Goal: Task Accomplishment & Management: Use online tool/utility

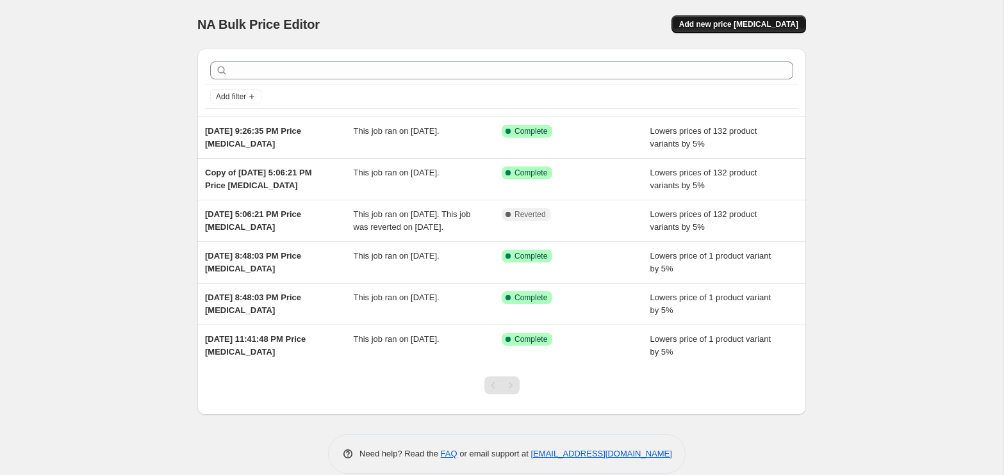
click at [738, 19] on span "Add new price [MEDICAL_DATA]" at bounding box center [738, 24] width 119 height 10
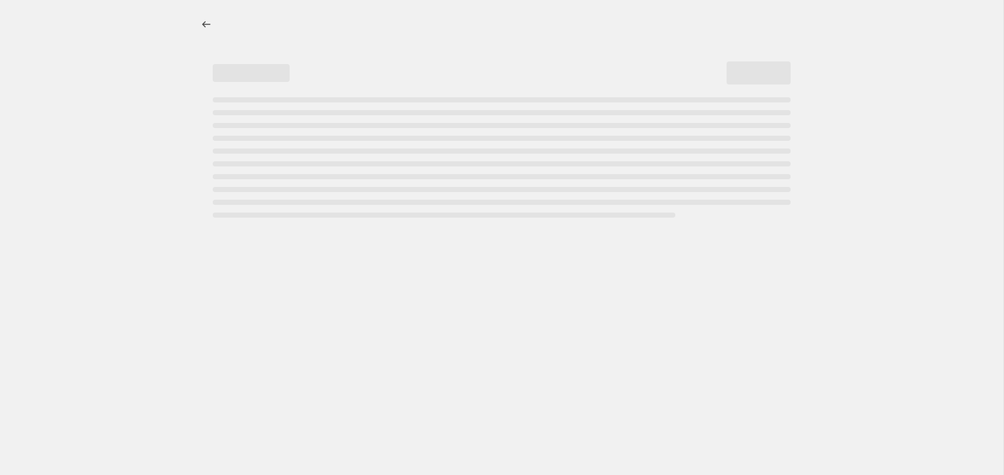
select select "percentage"
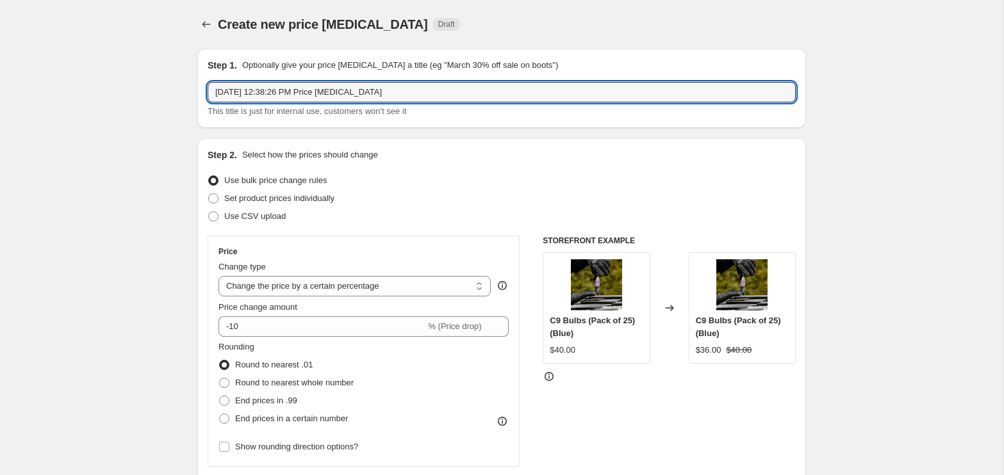
drag, startPoint x: 415, startPoint y: 86, endPoint x: 211, endPoint y: 78, distance: 204.5
click at [211, 79] on div "Step 1. Optionally give your price [MEDICAL_DATA] a title (eg "March 30% off sa…" at bounding box center [502, 88] width 588 height 59
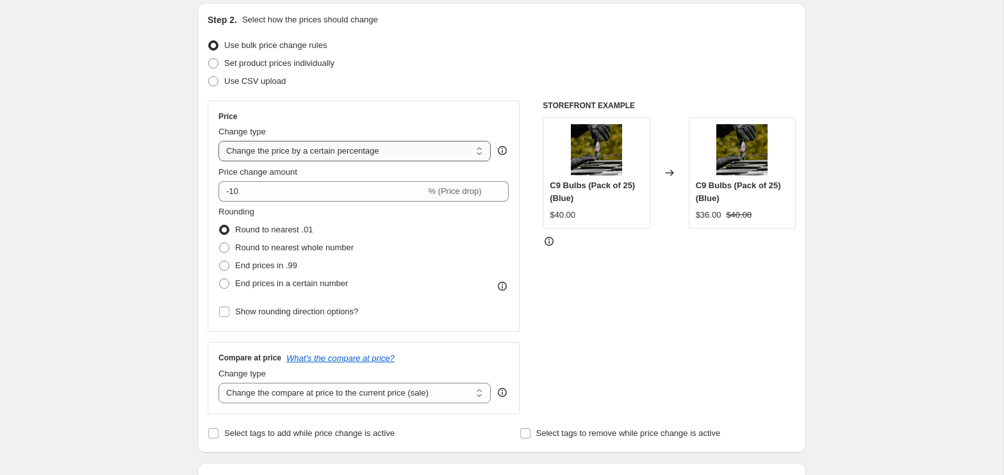
scroll to position [133, 0]
type input "Chromaglow Sunset Clearance"
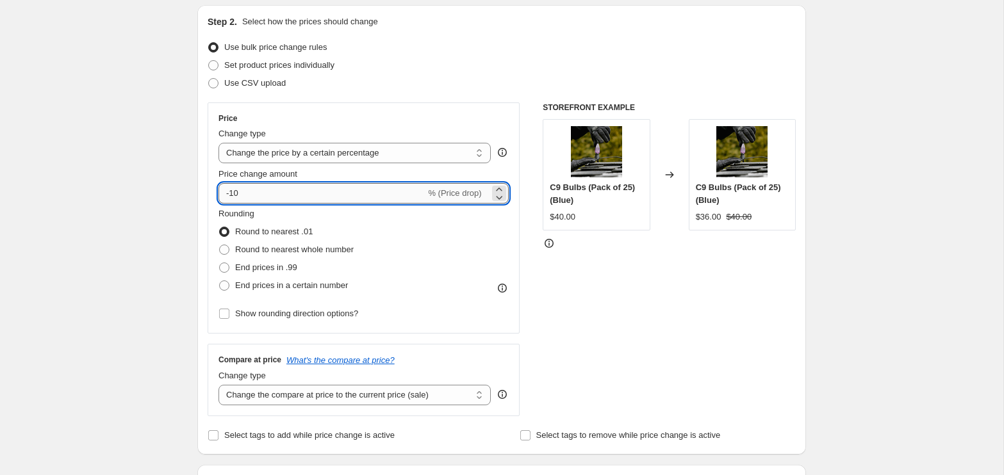
click at [294, 199] on input "-10" at bounding box center [321, 193] width 207 height 21
type input "-1"
type input "0"
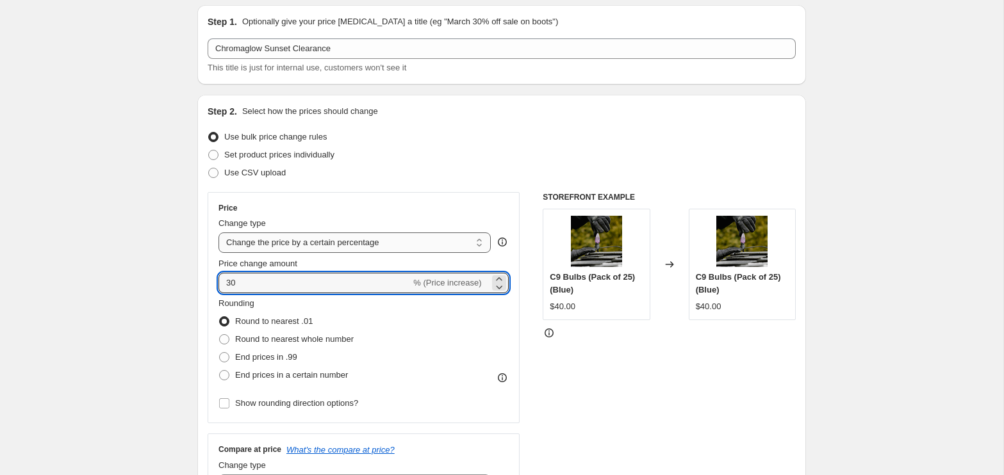
scroll to position [0, 0]
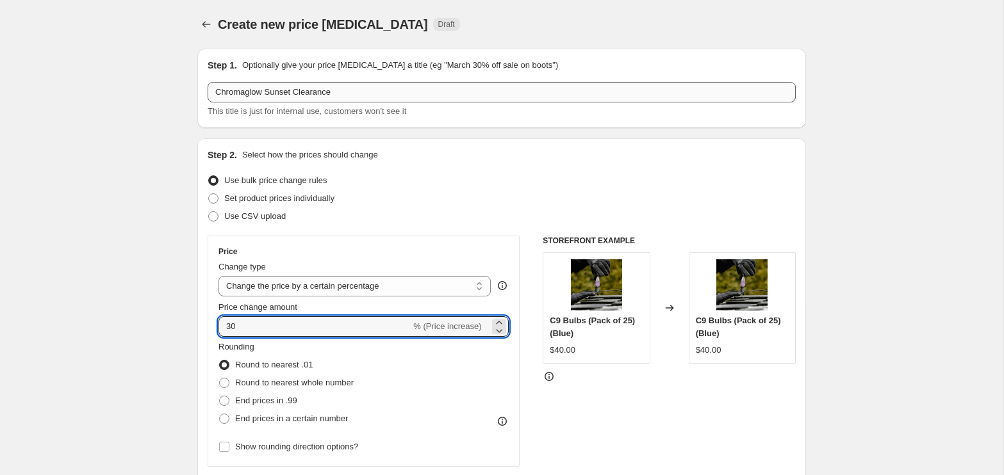
type input "30"
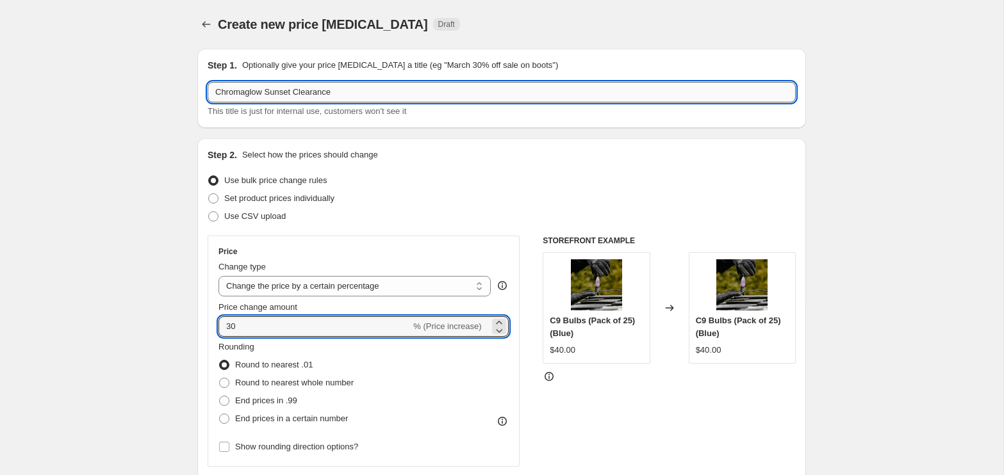
click at [395, 92] on input "Chromaglow Sunset Clearance" at bounding box center [502, 92] width 588 height 21
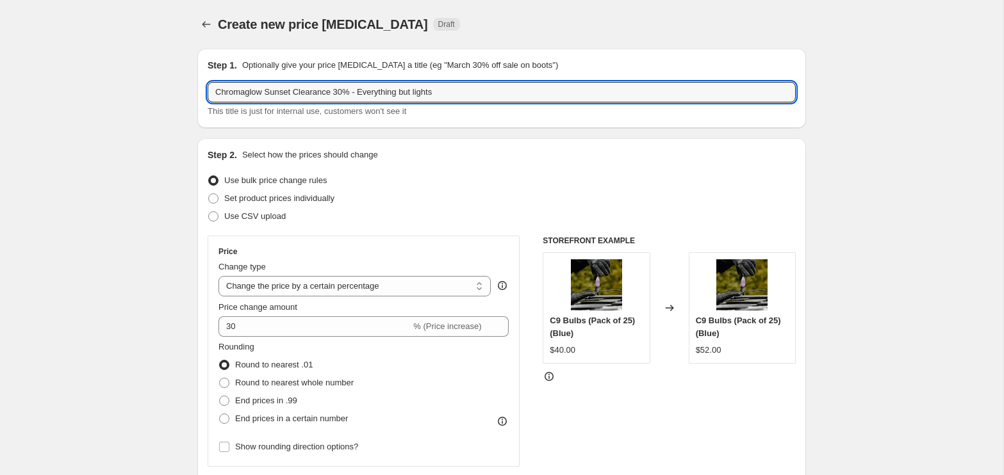
type input "Chromaglow Sunset Clearance 30% - Everything but lights"
click at [433, 198] on div "Set product prices individually" at bounding box center [502, 199] width 588 height 18
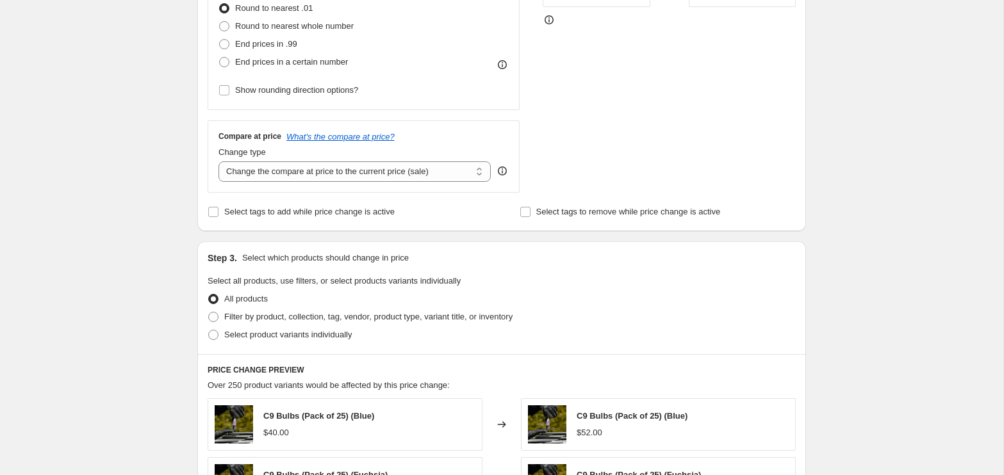
scroll to position [487, 0]
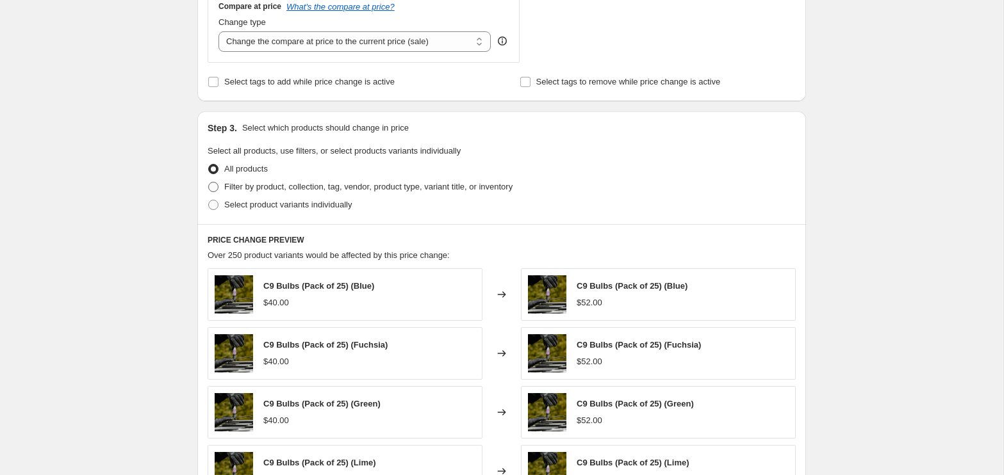
click at [316, 186] on span "Filter by product, collection, tag, vendor, product type, variant title, or inv…" at bounding box center [368, 187] width 288 height 10
click at [209, 183] on input "Filter by product, collection, tag, vendor, product type, variant title, or inv…" at bounding box center [208, 182] width 1 height 1
radio input "true"
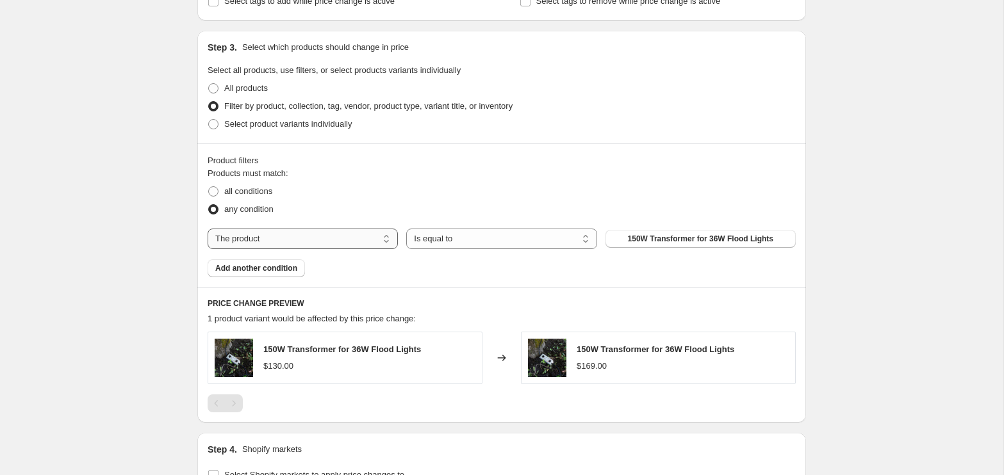
scroll to position [634, 0]
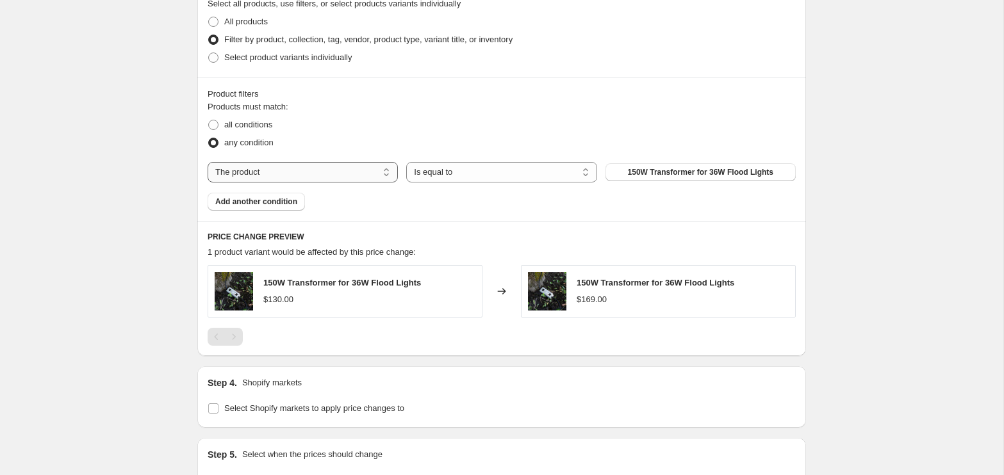
click at [357, 167] on select "The product The product's collection The product's tag The product's vendor The…" at bounding box center [303, 172] width 190 height 21
select select "tag"
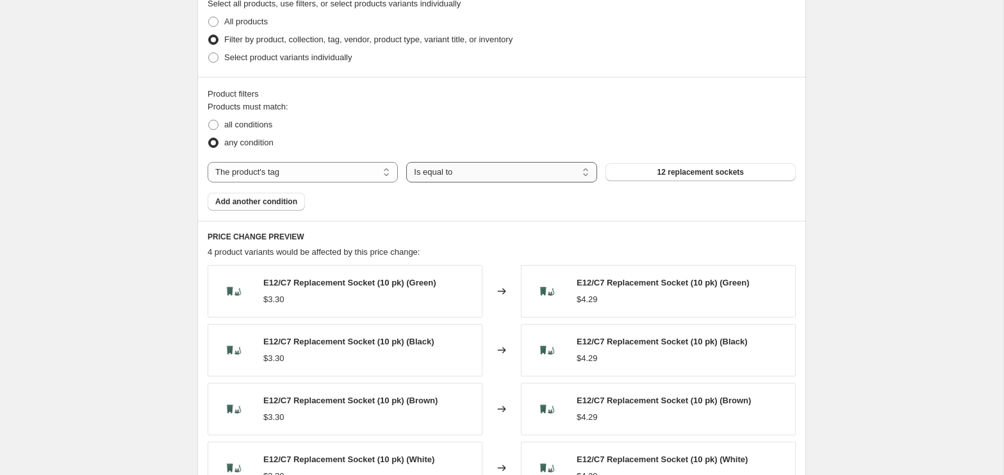
click at [464, 171] on select "Is equal to Is not equal to" at bounding box center [501, 172] width 190 height 21
click at [213, 120] on span at bounding box center [213, 125] width 10 height 10
click at [209, 120] on input "all conditions" at bounding box center [208, 120] width 1 height 1
radio input "true"
click at [489, 167] on select "Is equal to Is not equal to" at bounding box center [501, 172] width 190 height 21
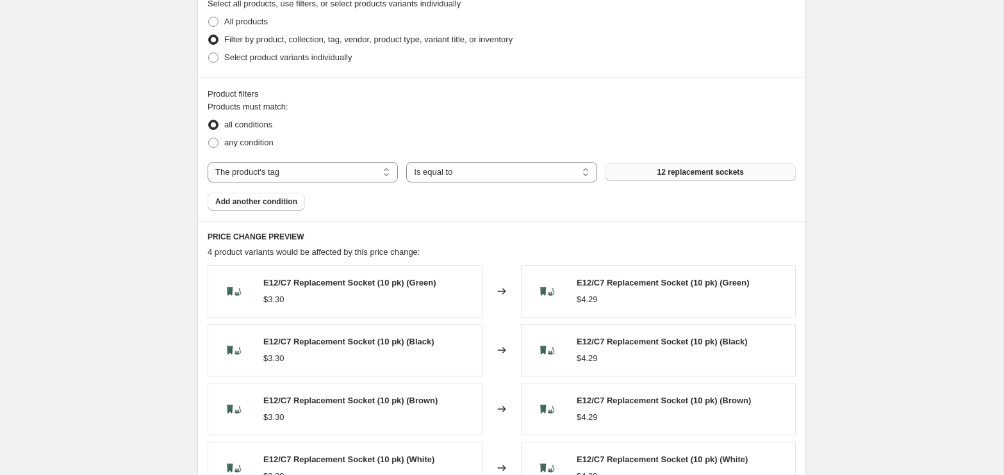
click at [646, 171] on button "12 replacement sockets" at bounding box center [700, 172] width 190 height 18
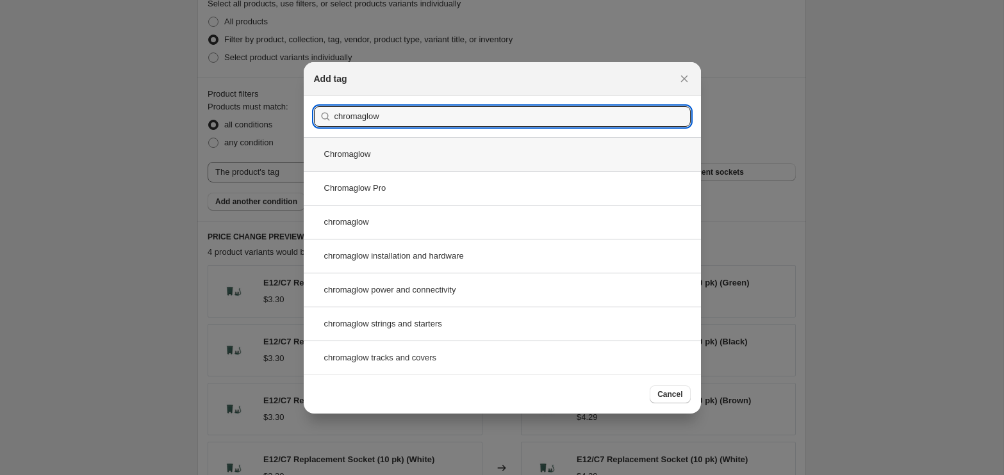
type input "chromaglow"
click at [468, 154] on div "Chromaglow" at bounding box center [502, 154] width 397 height 34
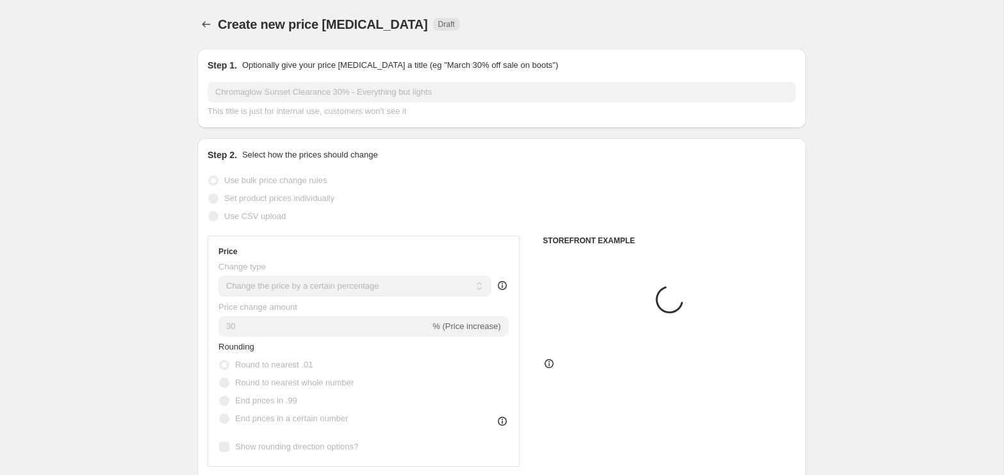
scroll to position [634, 0]
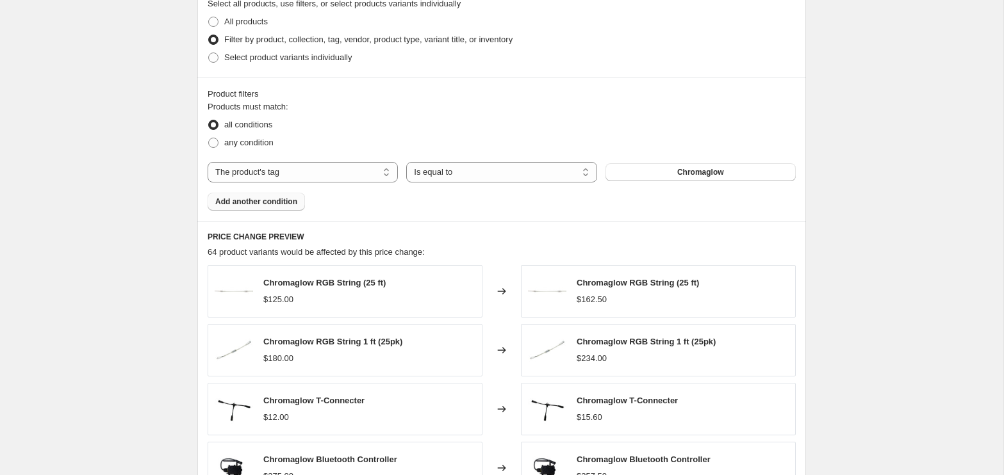
click at [259, 193] on button "Add another condition" at bounding box center [256, 202] width 97 height 18
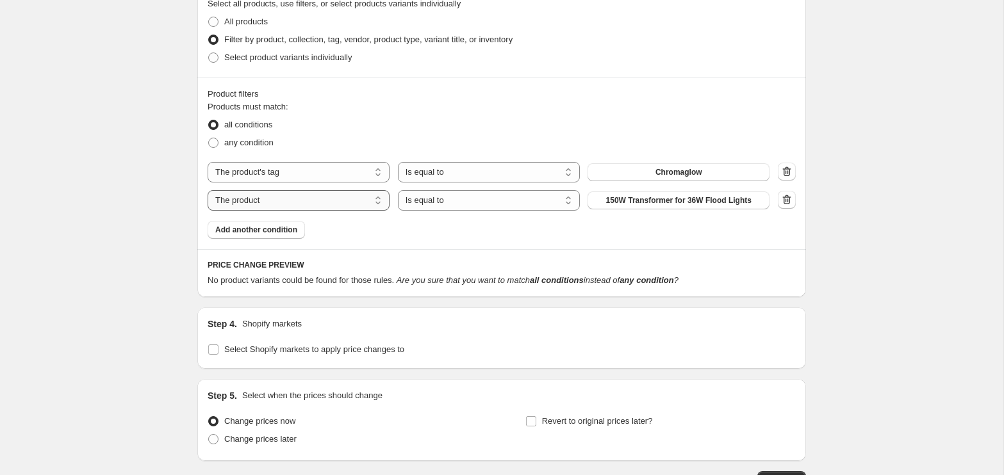
click at [311, 208] on select "The product The product's collection The product's tag The product's vendor The…" at bounding box center [299, 200] width 182 height 21
select select "tag"
click at [464, 201] on select "Is equal to Is not equal to" at bounding box center [489, 200] width 182 height 21
select select "not_equal"
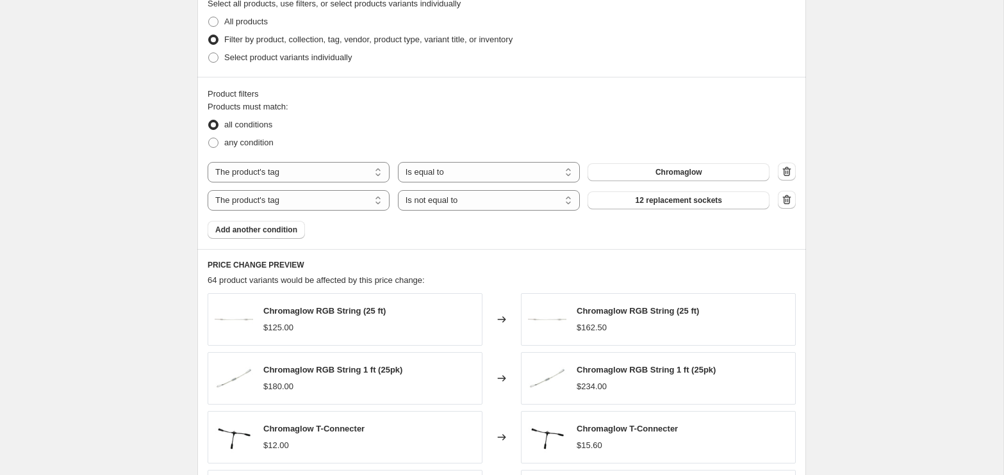
click at [663, 199] on span "12 replacement sockets" at bounding box center [679, 200] width 86 height 10
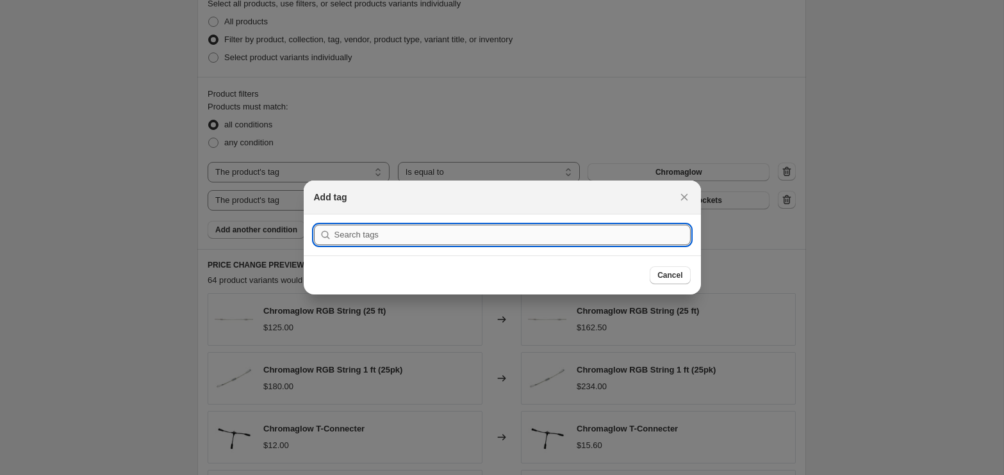
paste input "chromaglow strings and starters"
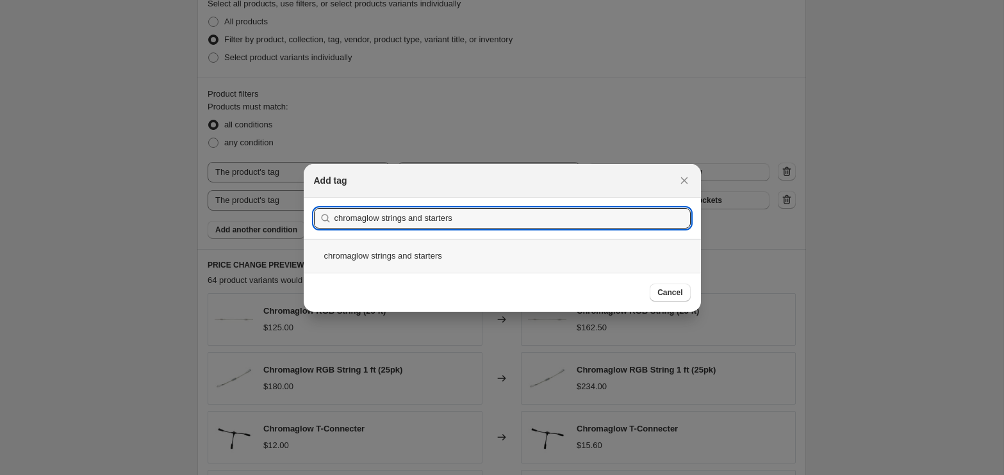
type input "chromaglow strings and starters"
click at [457, 256] on div "chromaglow strings and starters" at bounding box center [502, 256] width 397 height 34
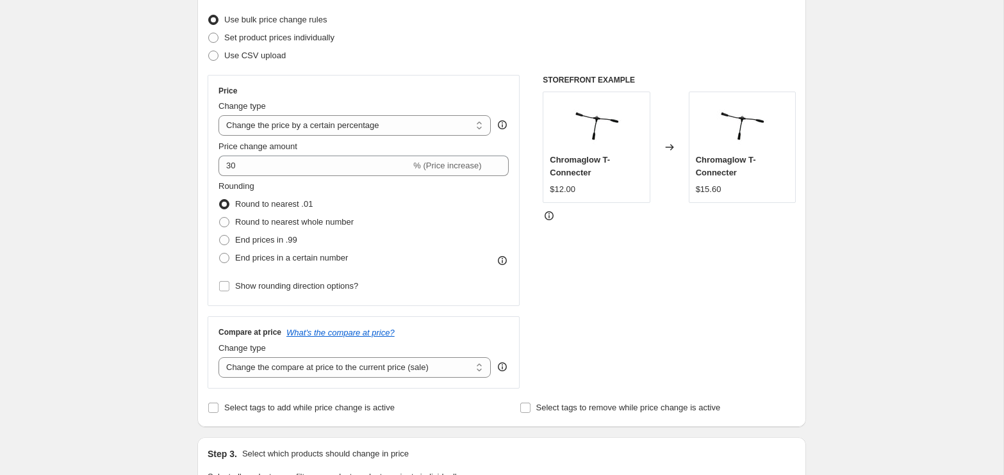
scroll to position [158, 0]
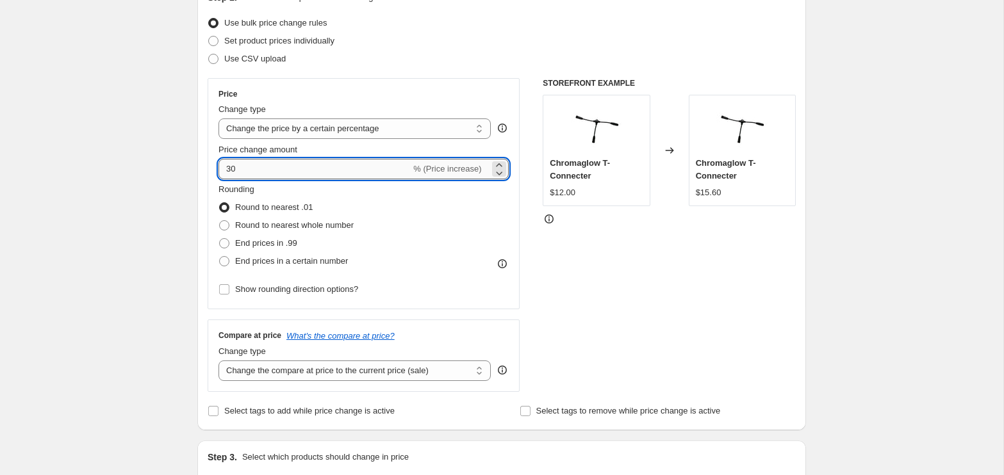
click at [228, 166] on input "30" at bounding box center [314, 169] width 192 height 21
type input "-30"
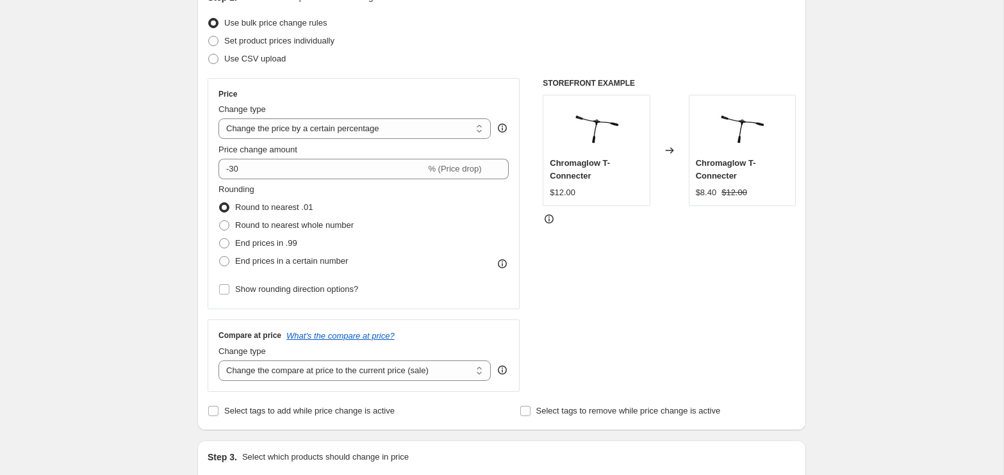
click at [538, 306] on div "Price Change type Change the price to a certain amount Change the price by a ce…" at bounding box center [502, 235] width 588 height 314
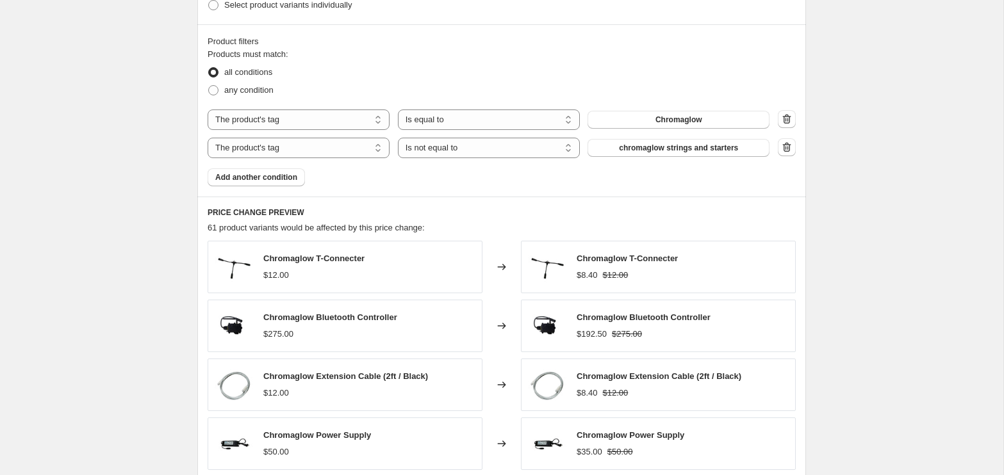
scroll to position [626, 0]
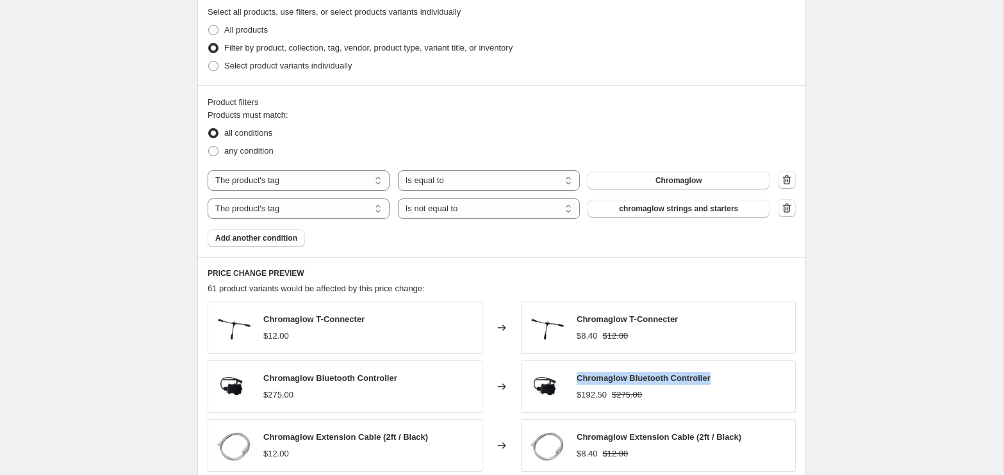
drag, startPoint x: 722, startPoint y: 376, endPoint x: 577, endPoint y: 377, distance: 145.4
click at [577, 377] on div "Chromaglow Bluetooth Controller $192.50 $275.00" at bounding box center [658, 387] width 275 height 53
copy span "Chromaglow Bluetooth Controller"
click at [268, 241] on span "Add another condition" at bounding box center [256, 238] width 82 height 10
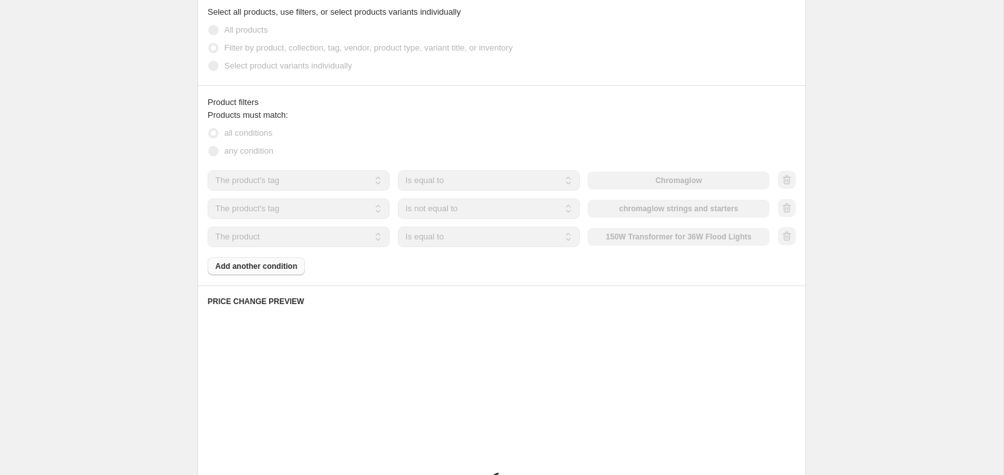
click at [302, 236] on select "The product The product's collection The product's tag The product's vendor The…" at bounding box center [299, 237] width 182 height 21
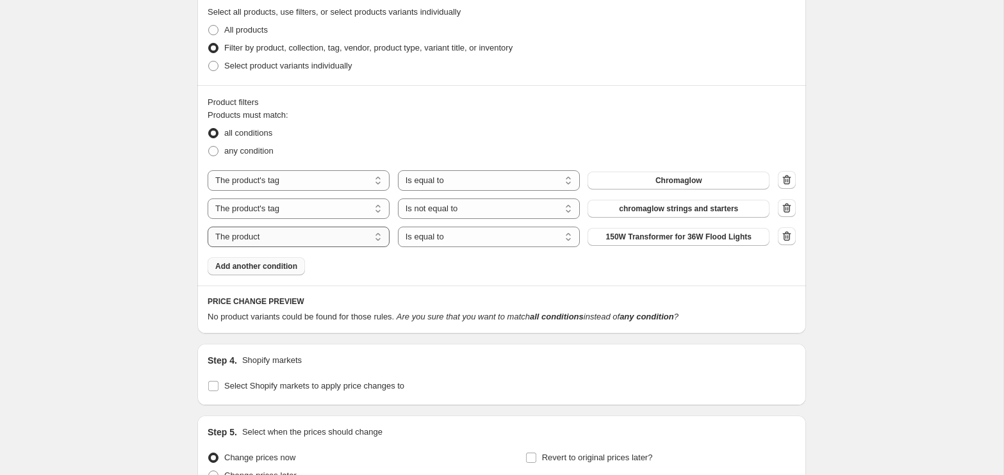
select select "title"
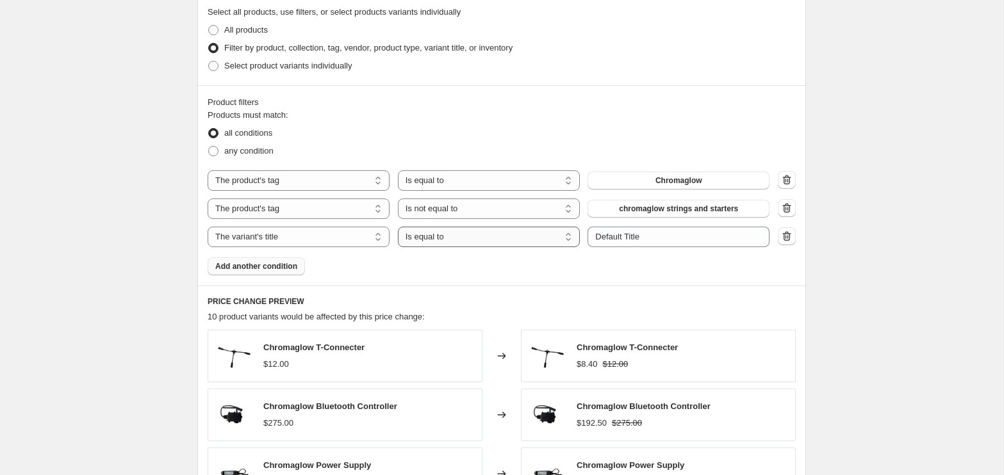
click at [459, 241] on select "Is equal to Is not equal to Contains" at bounding box center [489, 237] width 182 height 21
select select "not_equal"
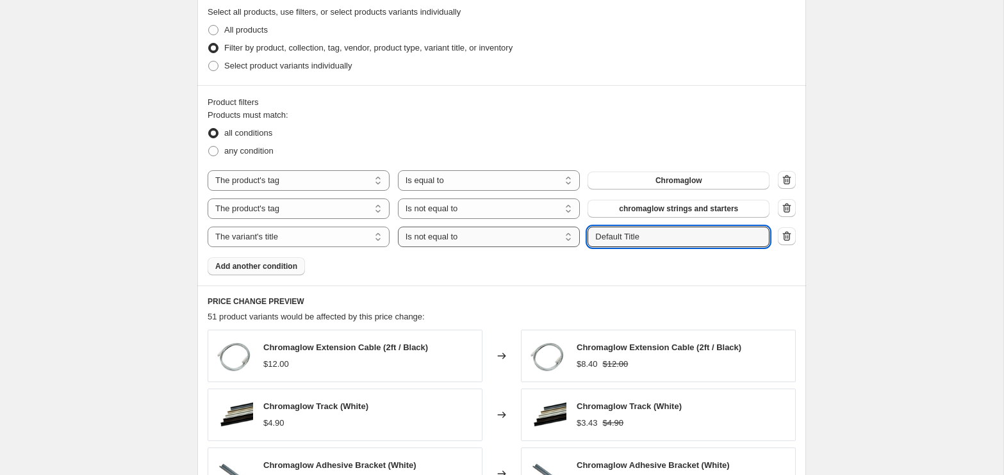
drag, startPoint x: 661, startPoint y: 237, endPoint x: 564, endPoint y: 236, distance: 96.7
click at [564, 236] on div "The product The product's collection The product's tag The product's vendor The…" at bounding box center [489, 237] width 562 height 21
paste input "Chromaglow Bluetooth Controller"
type input "Chromaglow Bluetooth Controller"
click at [571, 277] on div "Product filters Products must match: all conditions any condition The product T…" at bounding box center [501, 185] width 609 height 201
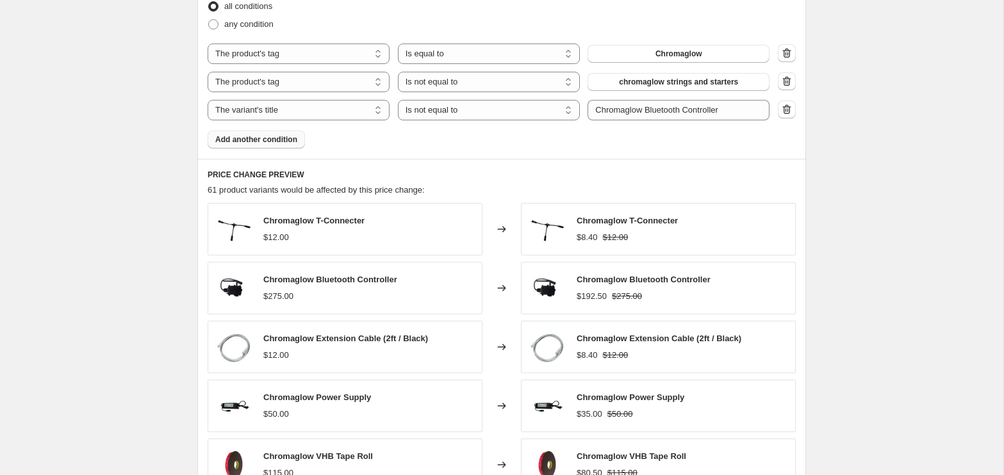
scroll to position [759, 0]
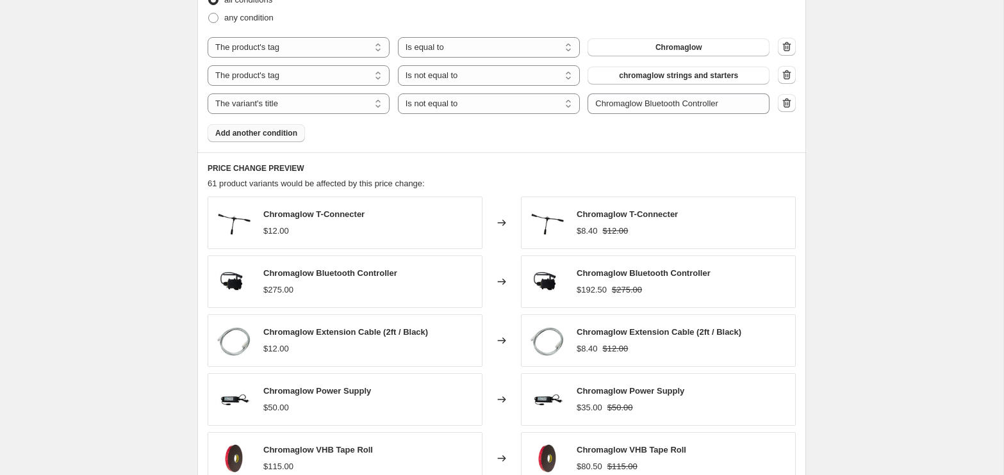
click at [598, 138] on div "Products must match: all conditions any condition The product The product's col…" at bounding box center [502, 59] width 588 height 167
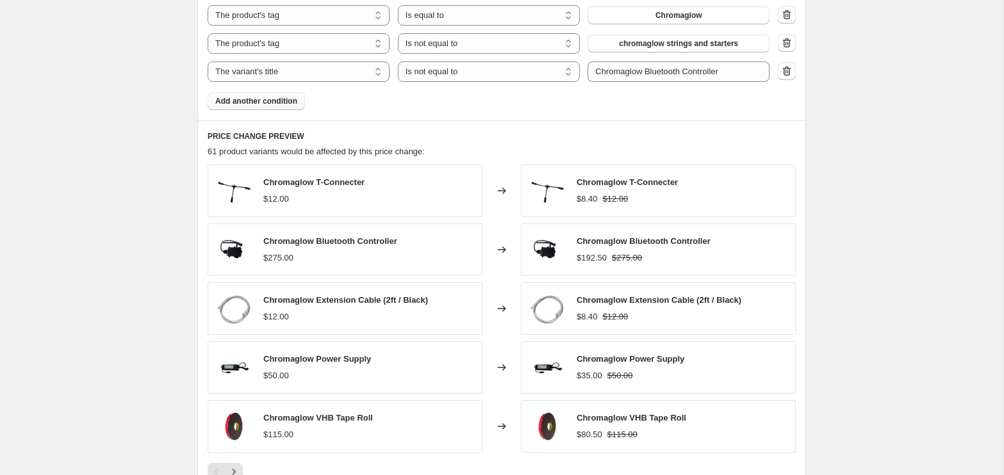
scroll to position [798, 0]
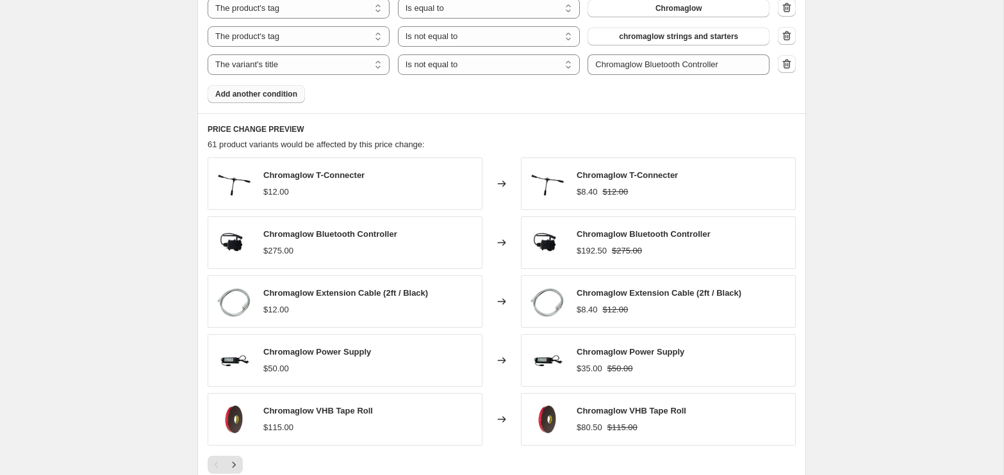
click at [579, 100] on div "Products must match: all conditions any condition The product The product's col…" at bounding box center [502, 20] width 588 height 167
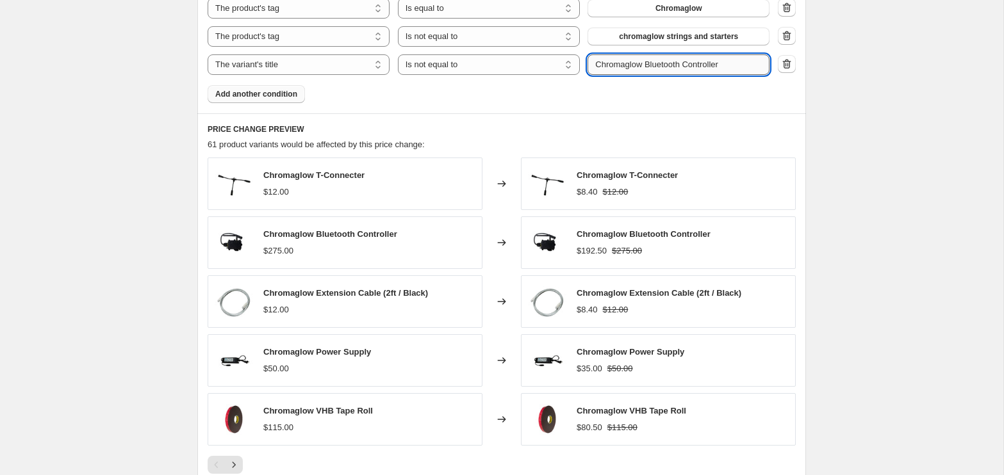
click at [702, 69] on input "Chromaglow Bluetooth Controller" at bounding box center [678, 64] width 182 height 21
click at [680, 101] on div "Products must match: all conditions any condition The product The product's col…" at bounding box center [502, 20] width 588 height 167
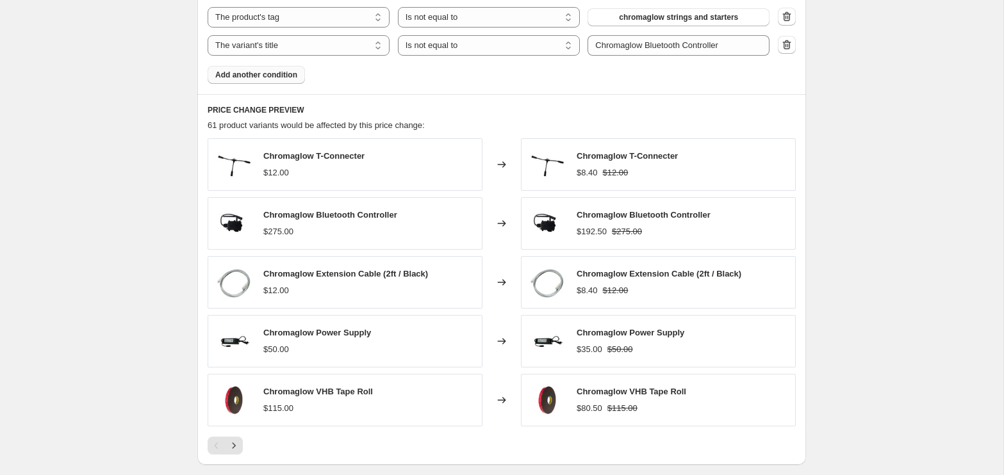
scroll to position [791, 0]
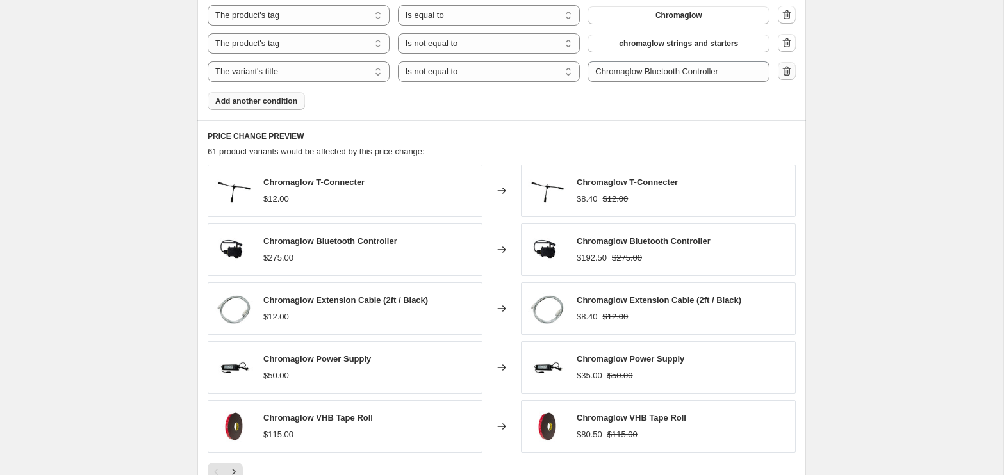
click at [785, 65] on icon "button" at bounding box center [786, 71] width 13 height 13
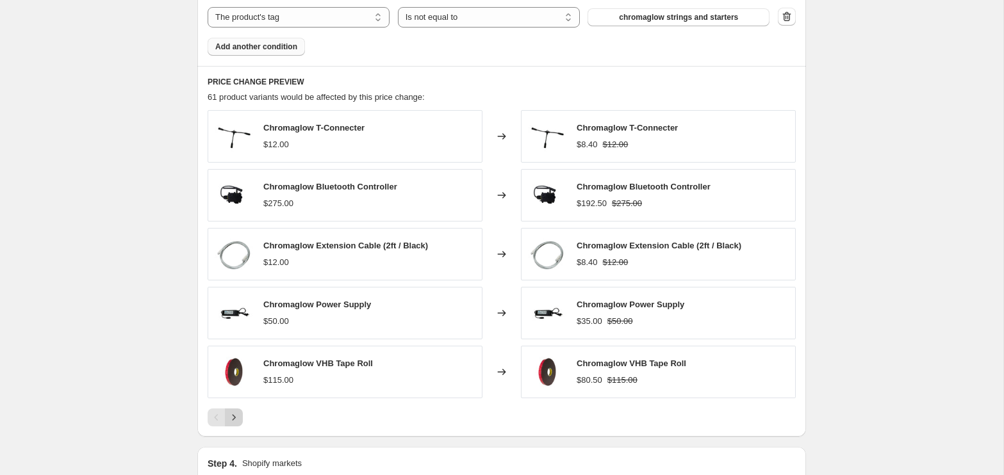
scroll to position [820, 0]
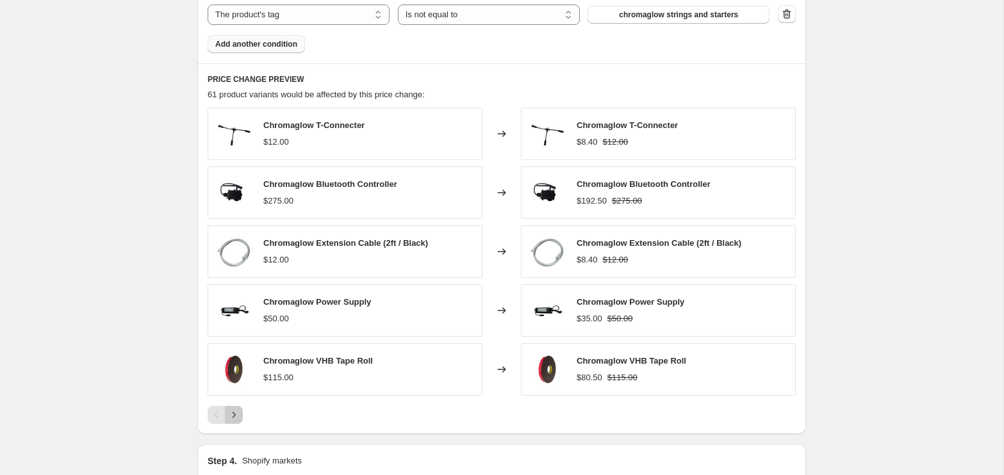
click at [238, 409] on icon "Next" at bounding box center [233, 415] width 13 height 13
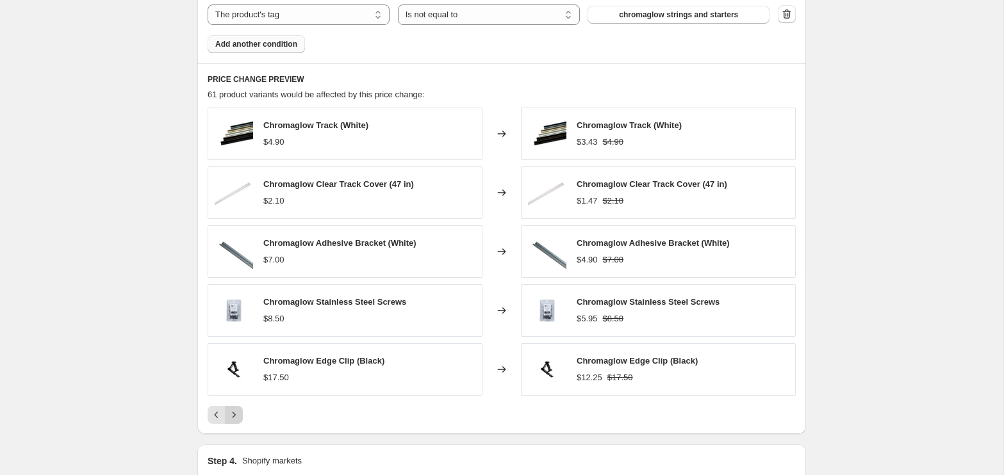
click at [238, 409] on icon "Next" at bounding box center [233, 415] width 13 height 13
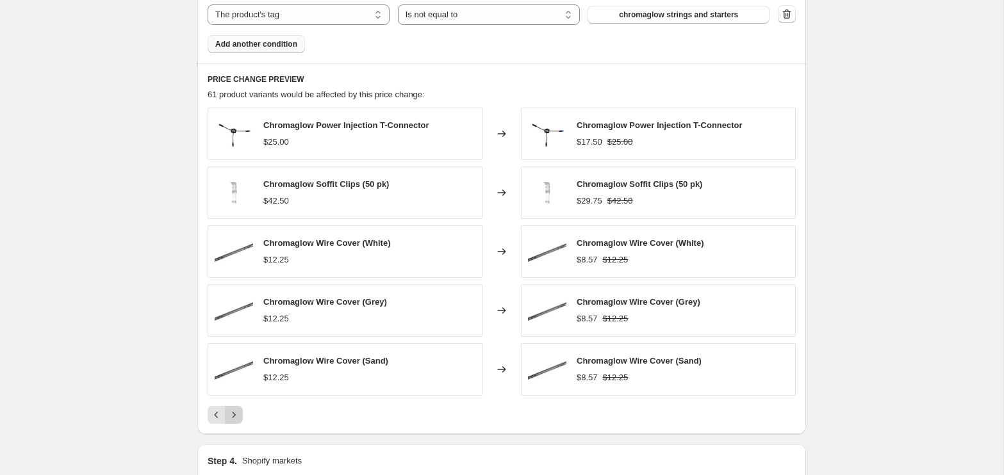
click at [238, 409] on icon "Next" at bounding box center [233, 415] width 13 height 13
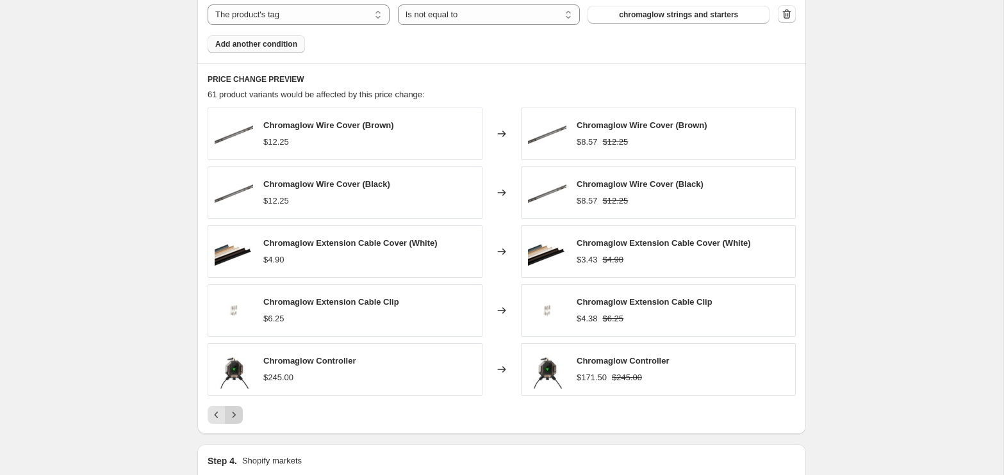
click at [238, 409] on icon "Next" at bounding box center [233, 415] width 13 height 13
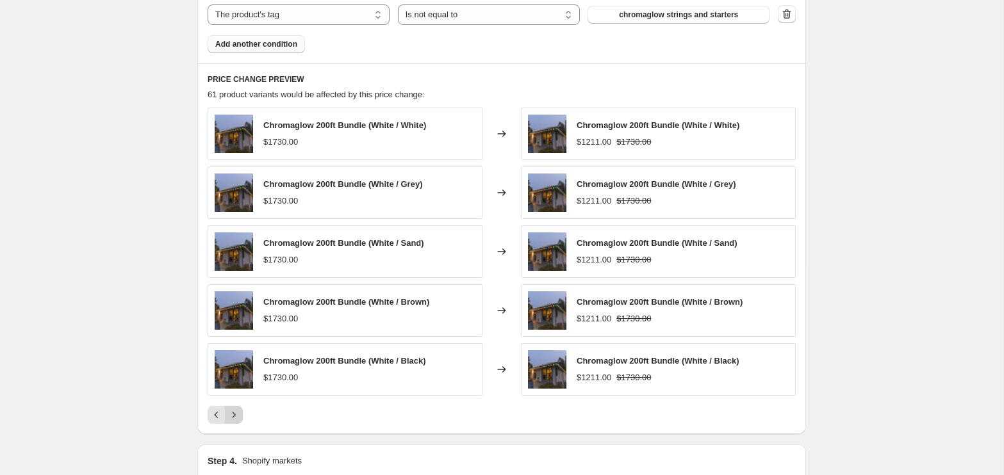
click at [238, 409] on icon "Next" at bounding box center [233, 415] width 13 height 13
click at [239, 409] on icon "Next" at bounding box center [233, 415] width 13 height 13
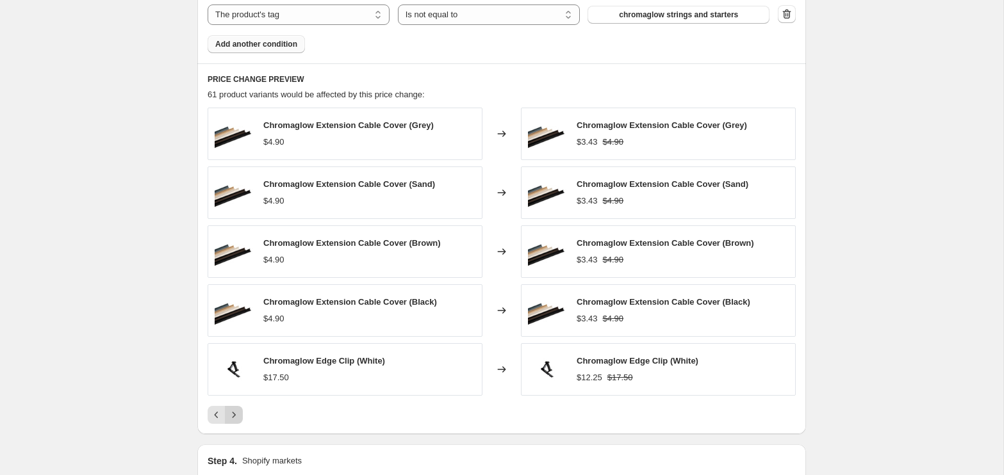
click at [239, 409] on icon "Next" at bounding box center [233, 415] width 13 height 13
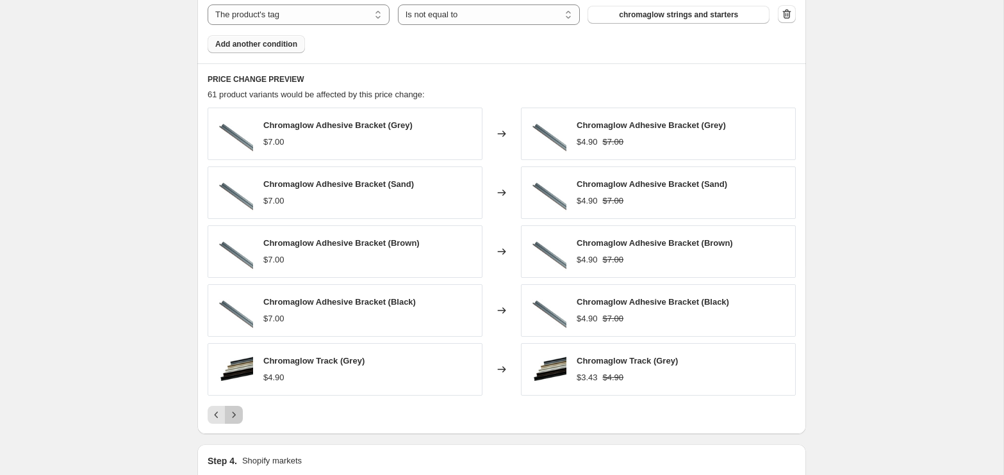
click at [239, 409] on icon "Next" at bounding box center [233, 415] width 13 height 13
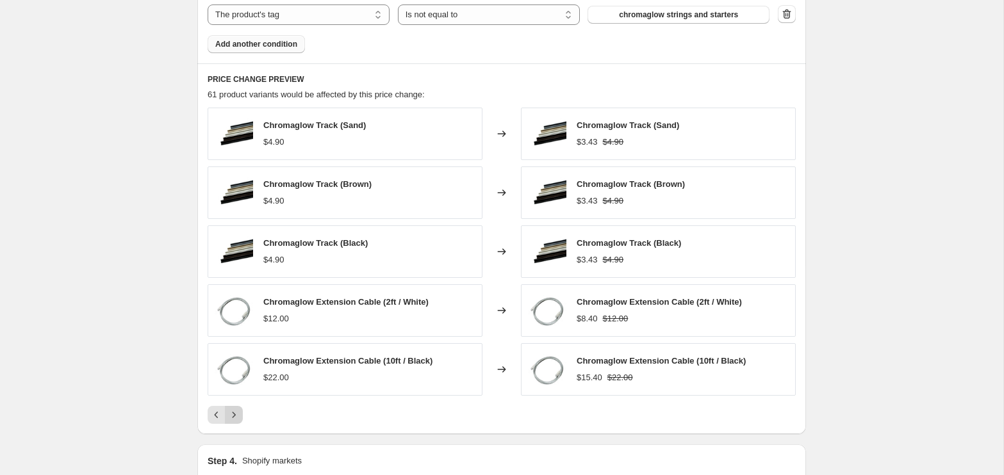
click at [239, 409] on icon "Next" at bounding box center [233, 415] width 13 height 13
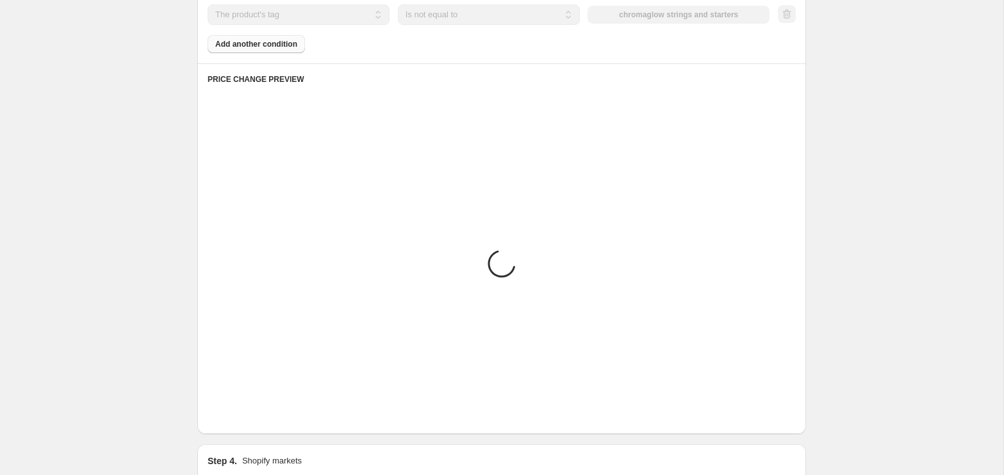
scroll to position [810, 0]
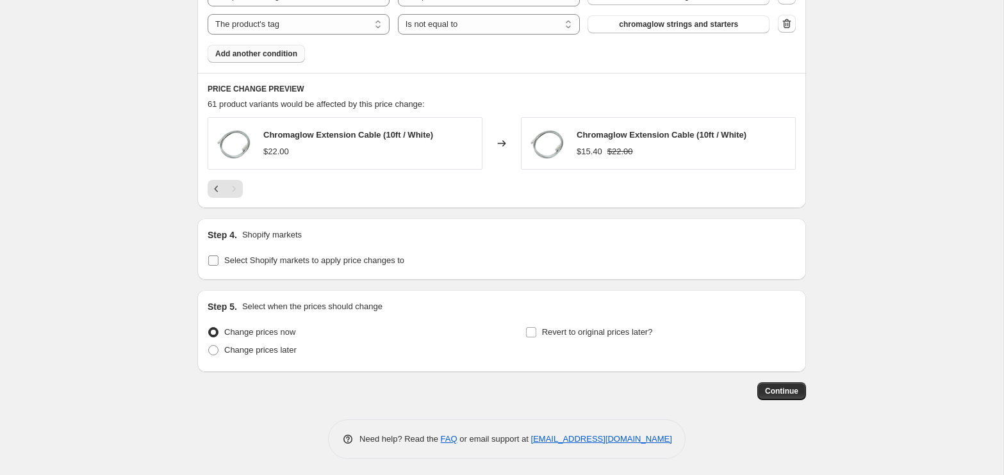
click at [224, 267] on label "Select Shopify markets to apply price changes to" at bounding box center [306, 261] width 197 height 18
click at [218, 266] on input "Select Shopify markets to apply price changes to" at bounding box center [213, 261] width 10 height 10
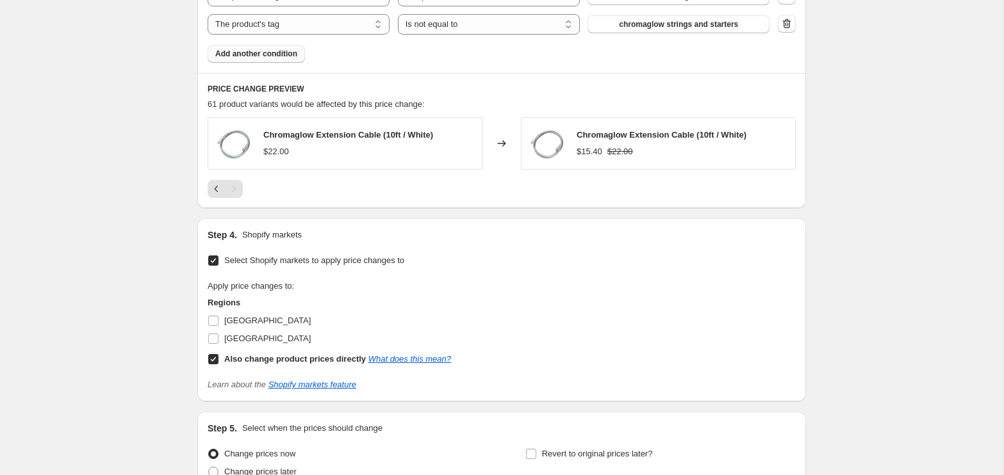
click at [224, 264] on label "Select Shopify markets to apply price changes to" at bounding box center [306, 261] width 197 height 18
click at [218, 264] on input "Select Shopify markets to apply price changes to" at bounding box center [213, 261] width 10 height 10
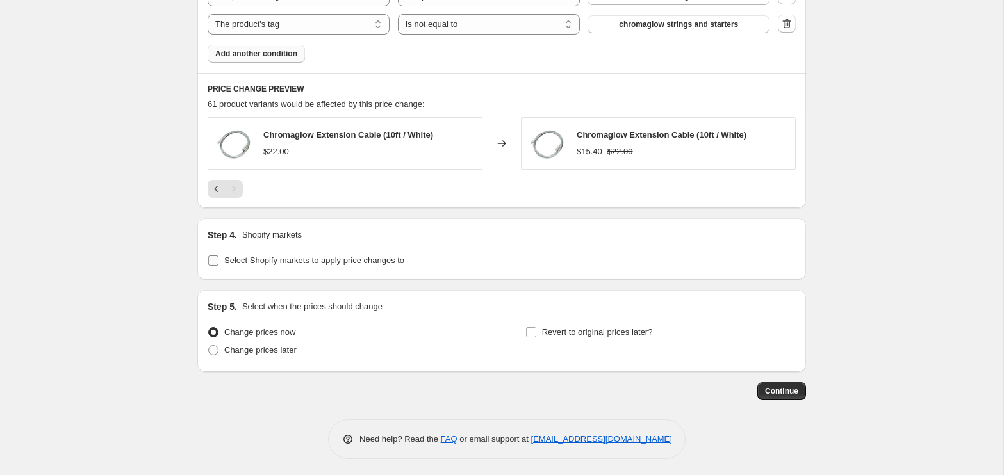
click at [224, 263] on span "Select Shopify markets to apply price changes to" at bounding box center [314, 260] width 180 height 13
click at [218, 263] on input "Select Shopify markets to apply price changes to" at bounding box center [213, 261] width 10 height 10
checkbox input "true"
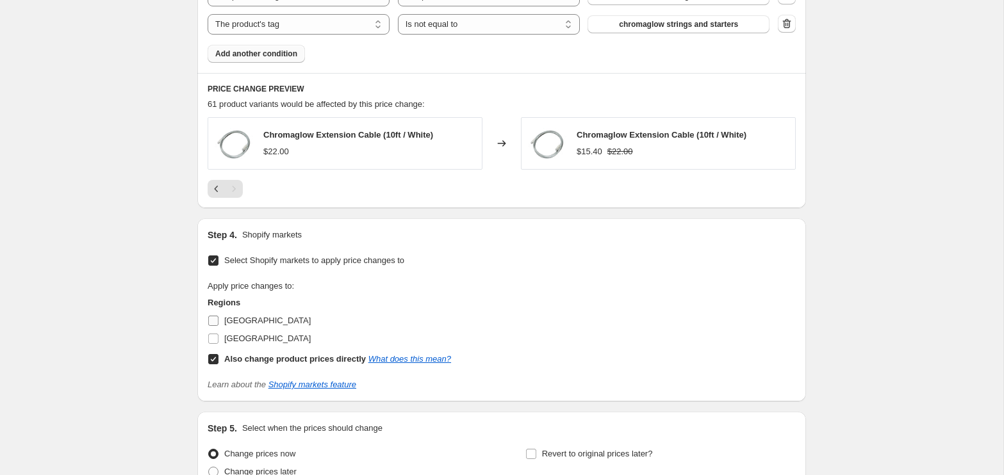
click at [220, 320] on label "[GEOGRAPHIC_DATA]" at bounding box center [259, 321] width 103 height 18
click at [218, 320] on input "[GEOGRAPHIC_DATA]" at bounding box center [213, 321] width 10 height 10
checkbox input "true"
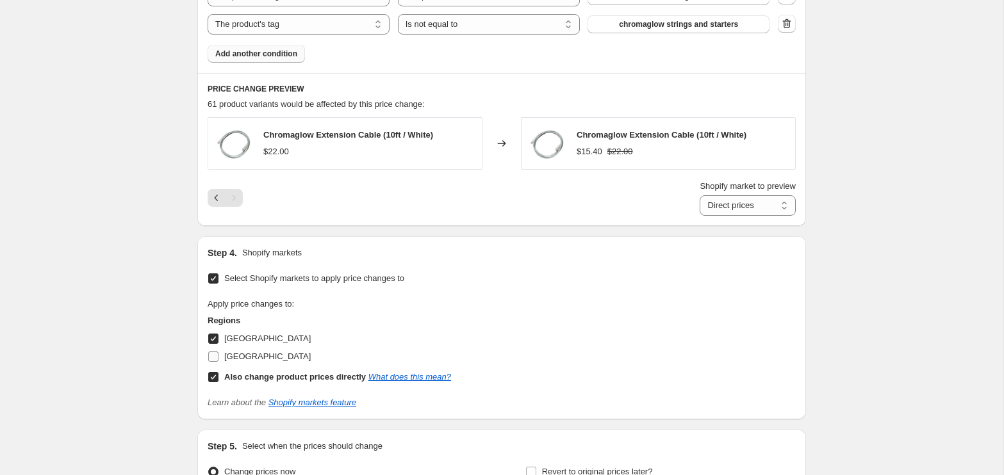
click at [218, 352] on input "[GEOGRAPHIC_DATA]" at bounding box center [213, 357] width 10 height 10
checkbox input "true"
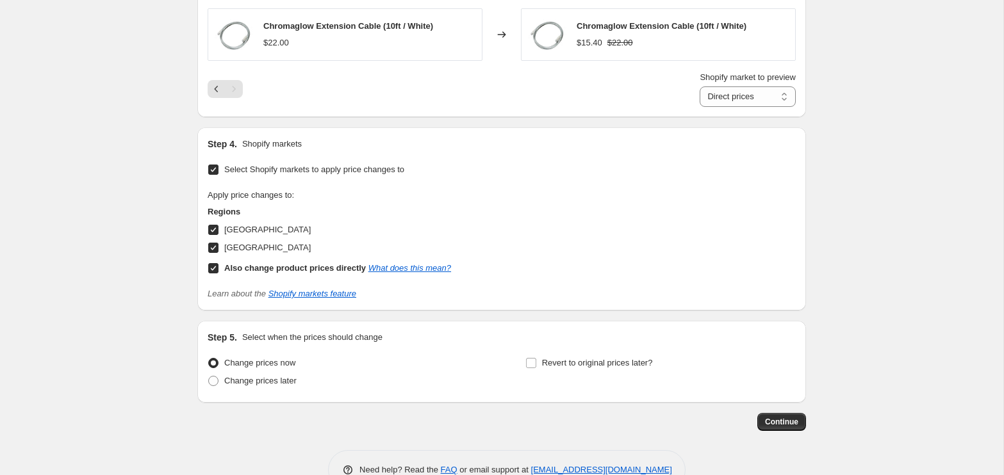
scroll to position [950, 0]
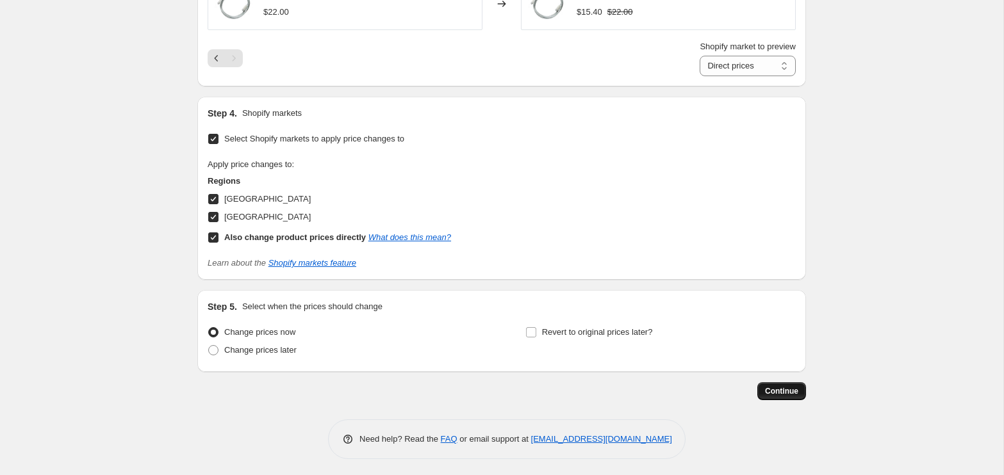
click at [795, 388] on span "Continue" at bounding box center [781, 391] width 33 height 10
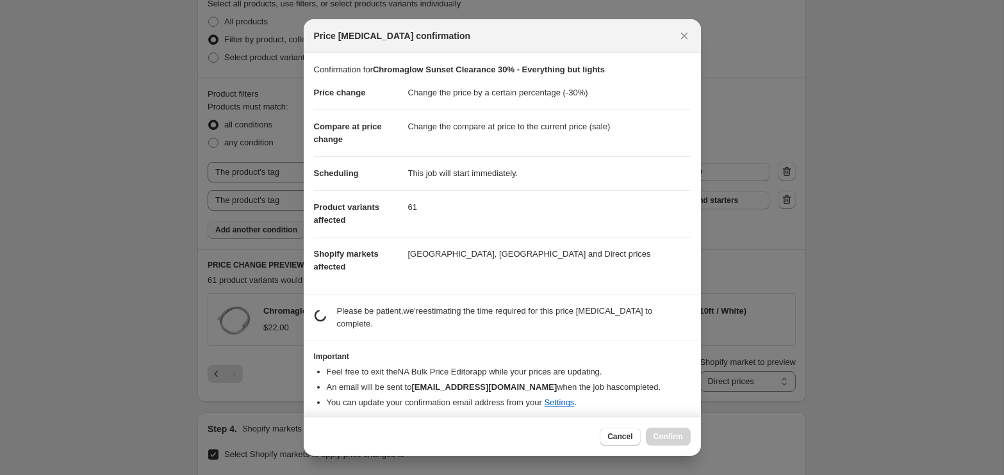
scroll to position [0, 0]
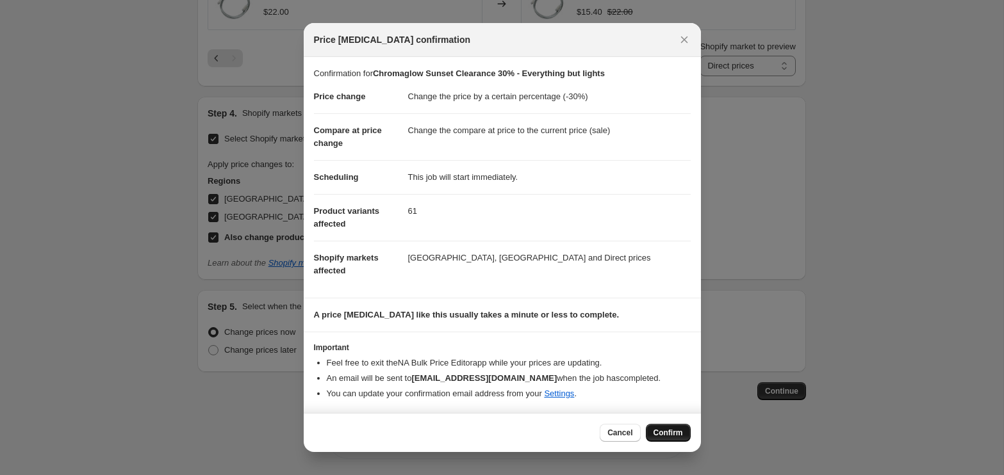
click at [673, 431] on span "Confirm" at bounding box center [667, 433] width 29 height 10
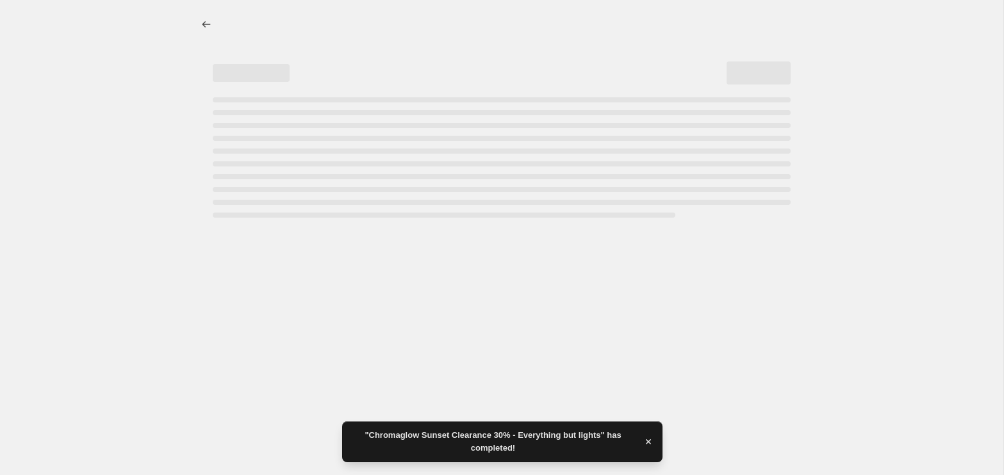
select select "percentage"
select select "tag"
select select "not_equal"
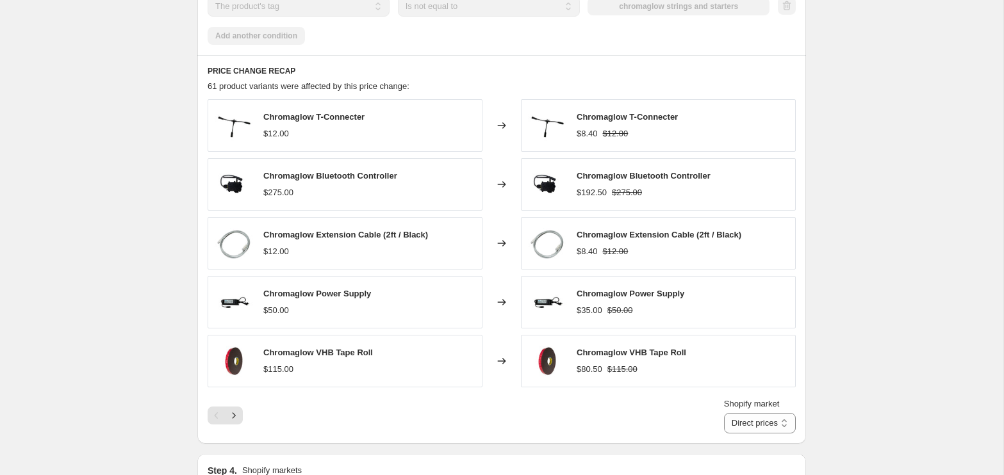
scroll to position [0, 0]
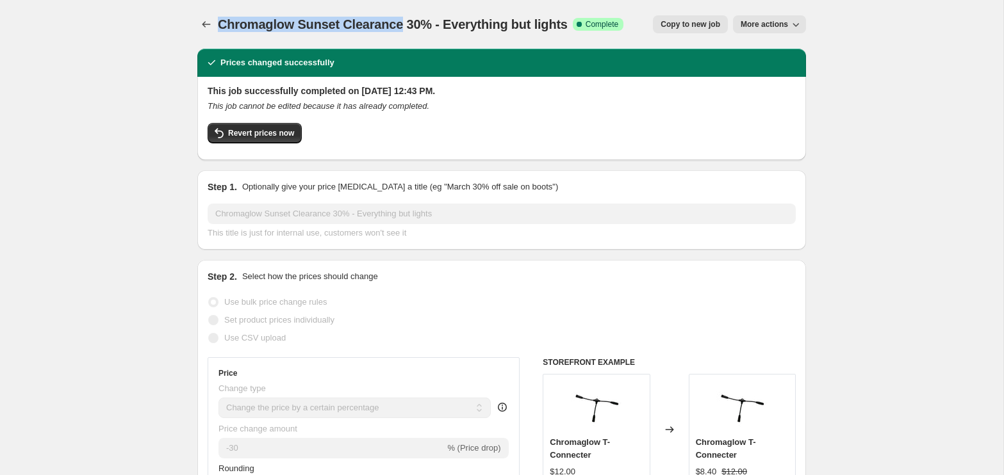
drag, startPoint x: 220, startPoint y: 26, endPoint x: 400, endPoint y: 23, distance: 180.1
click at [400, 23] on span "Chromaglow Sunset Clearance 30% - Everything but lights" at bounding box center [393, 24] width 350 height 14
copy span "Chromaglow Sunset Clearance"
click at [698, 24] on span "Copy to new job" at bounding box center [691, 24] width 60 height 10
select select "percentage"
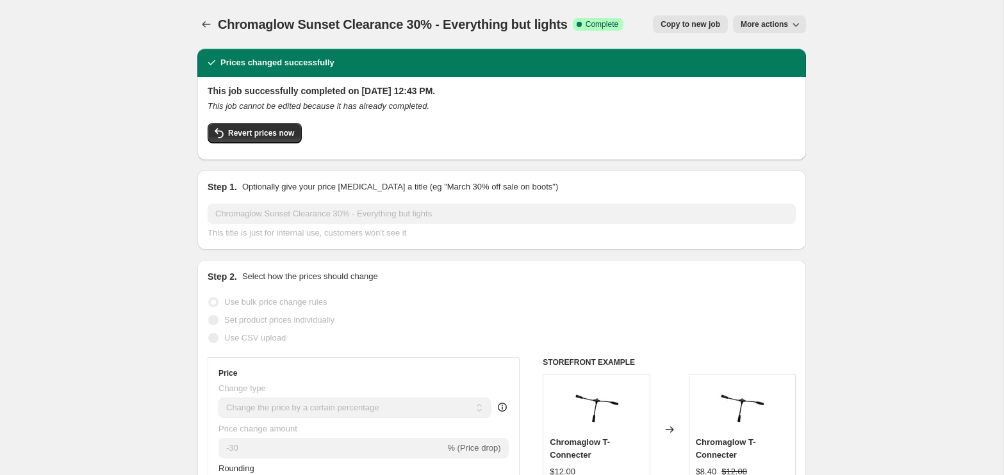
select select "tag"
select select "not_equal"
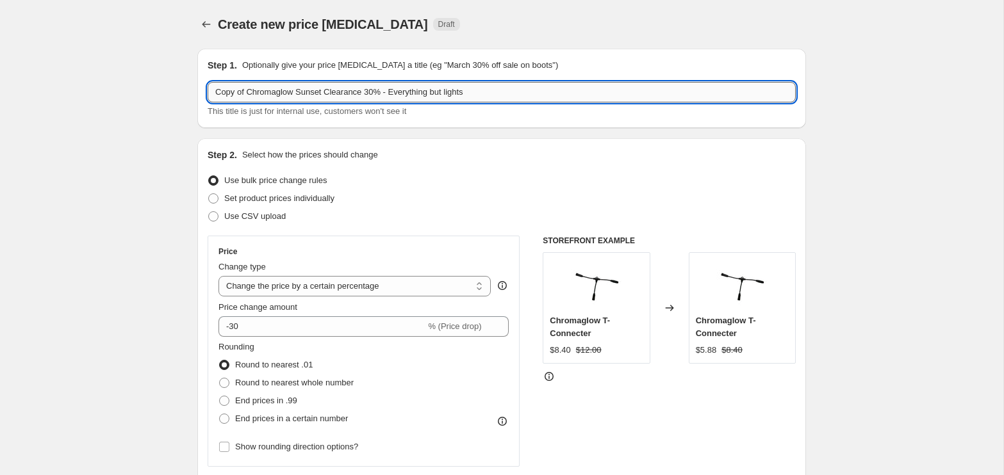
click at [377, 86] on input "Copy of Chromaglow Sunset Clearance 30% - Everything but lights" at bounding box center [502, 92] width 588 height 21
drag, startPoint x: 510, startPoint y: 92, endPoint x: 398, endPoint y: 90, distance: 112.1
click at [398, 90] on input "Copy of Chromaglow Sunset Clearance 20% - Everything but lights" at bounding box center [502, 92] width 588 height 21
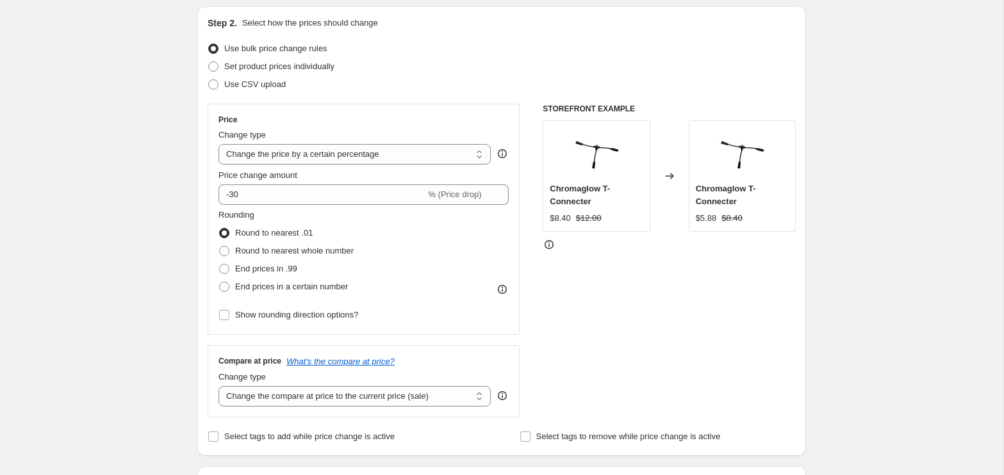
scroll to position [133, 0]
type input "Copy of Chromaglow Sunset Clearance 20% - Lights Only"
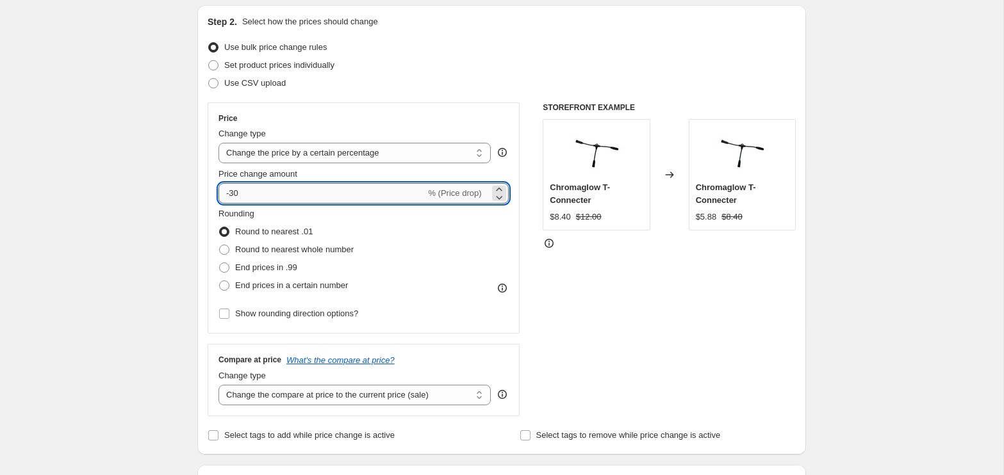
click at [237, 190] on input "-30" at bounding box center [321, 193] width 207 height 21
type input "-20"
click at [436, 109] on div "Price Change type Change the price to a certain amount Change the price by a ce…" at bounding box center [364, 218] width 312 height 231
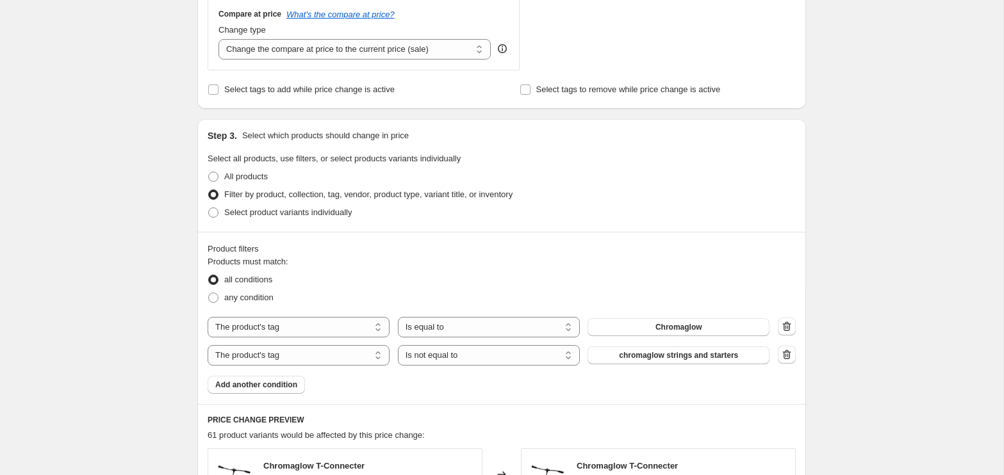
scroll to position [498, 0]
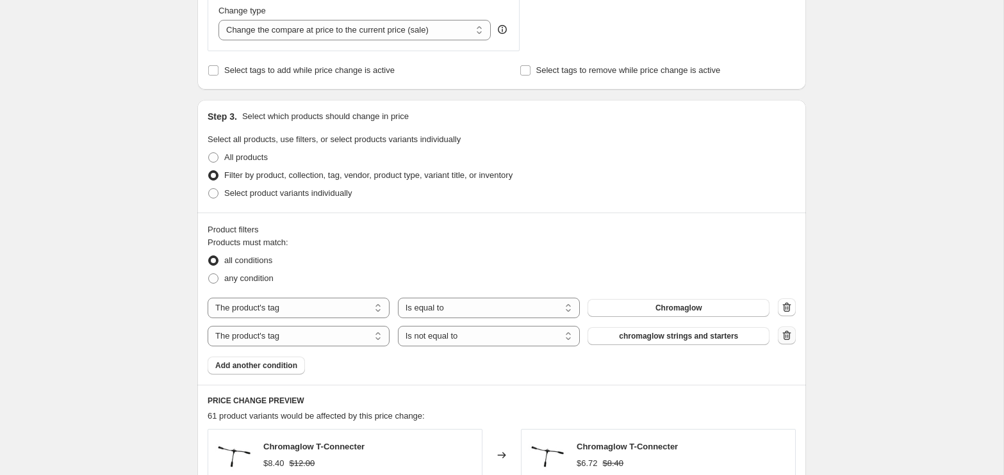
click at [785, 333] on icon "button" at bounding box center [786, 335] width 13 height 13
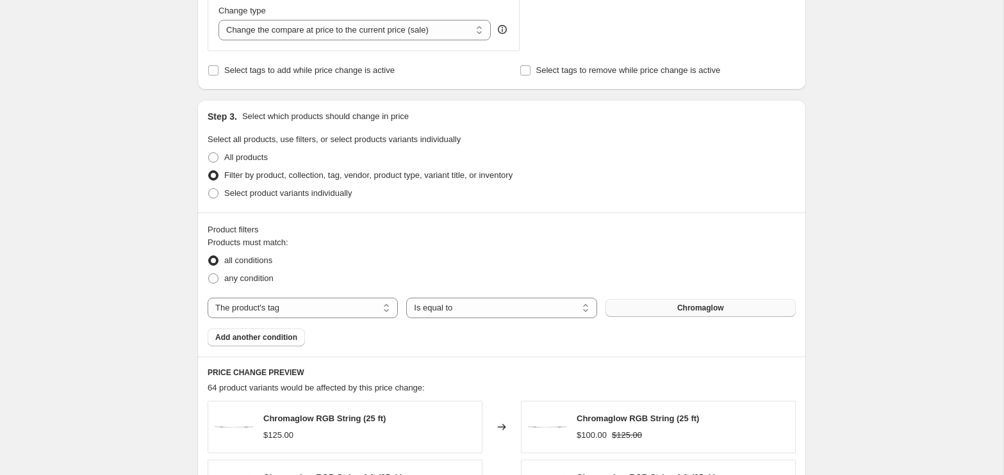
click at [744, 309] on button "Chromaglow" at bounding box center [700, 308] width 190 height 18
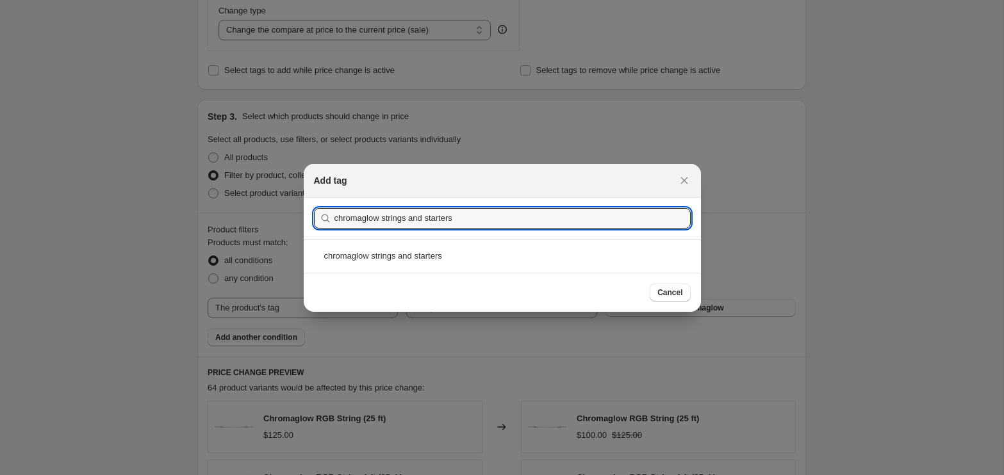
type input "chromaglow strings and starters"
click at [511, 255] on div "chromaglow strings and starters" at bounding box center [502, 256] width 397 height 34
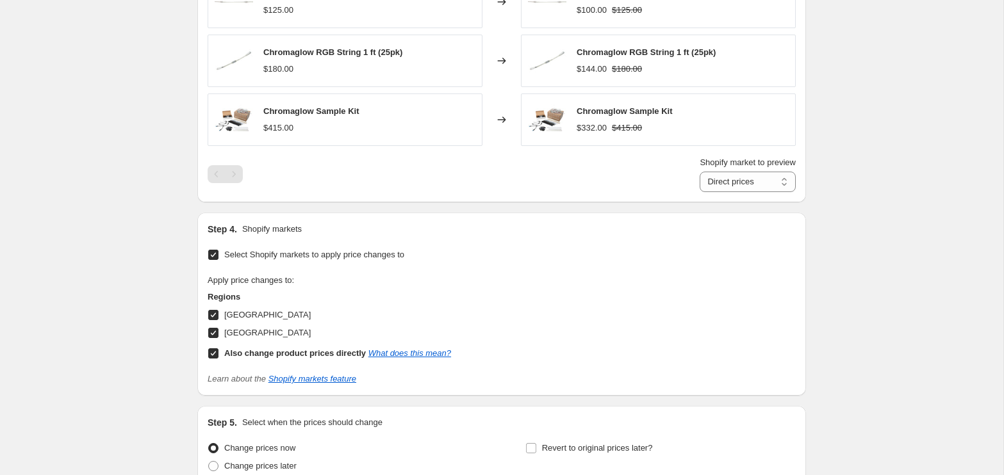
scroll to position [1039, 0]
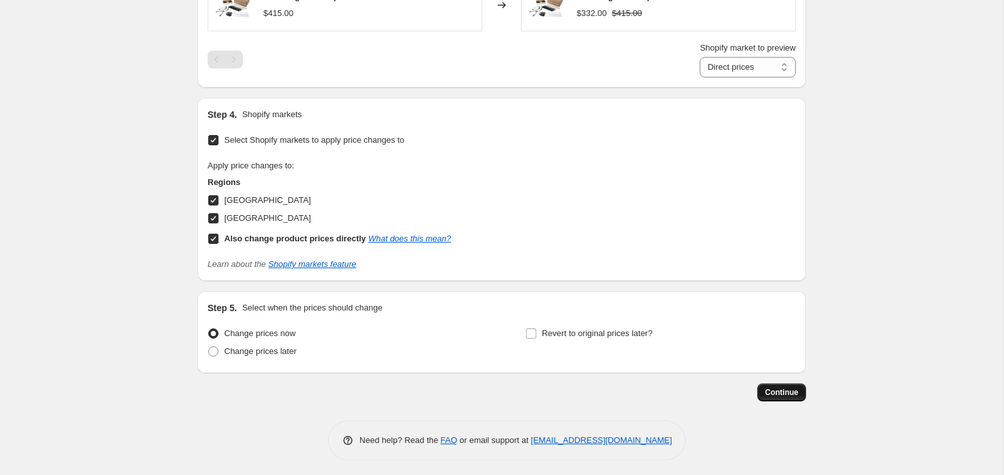
click at [782, 390] on span "Continue" at bounding box center [781, 393] width 33 height 10
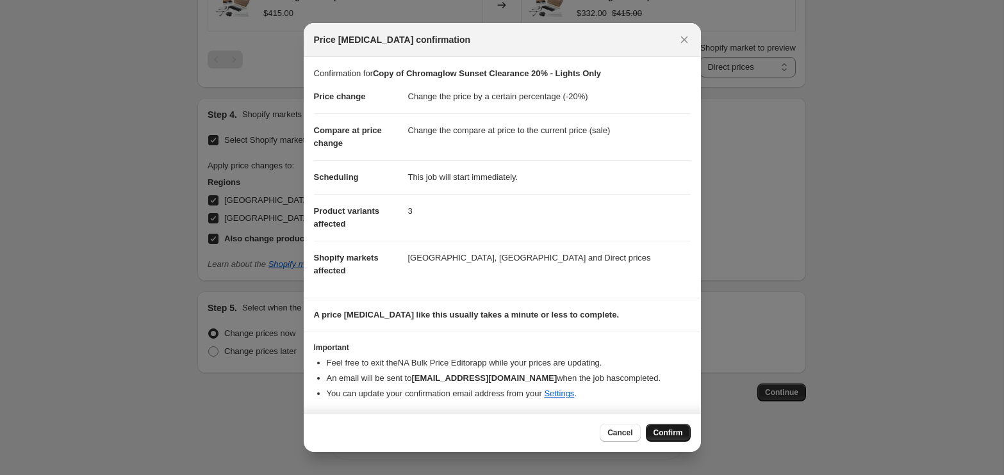
click at [660, 431] on span "Confirm" at bounding box center [667, 433] width 29 height 10
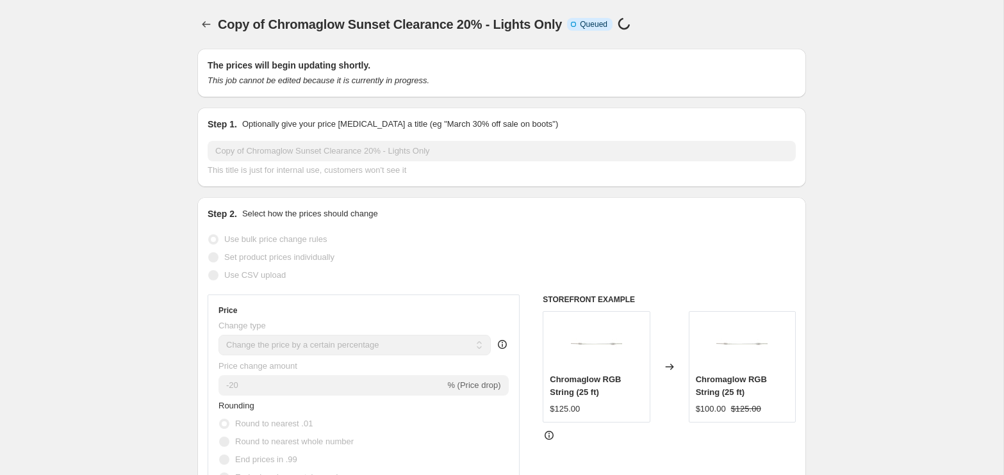
scroll to position [1039, 0]
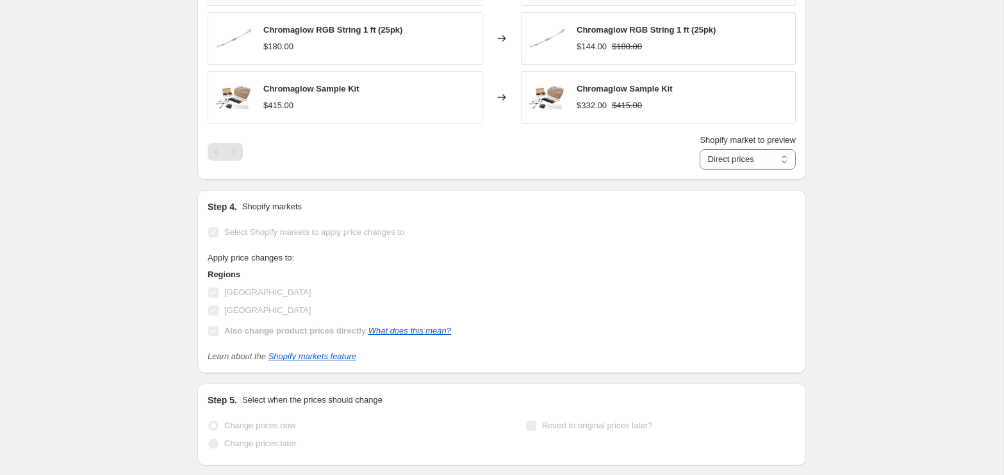
select select "percentage"
select select "tag"
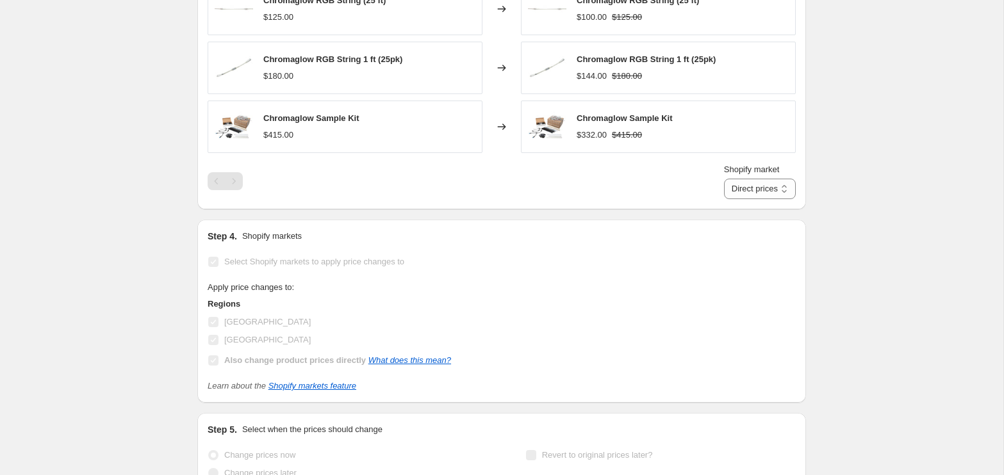
scroll to position [0, 0]
